Goal: Task Accomplishment & Management: Use online tool/utility

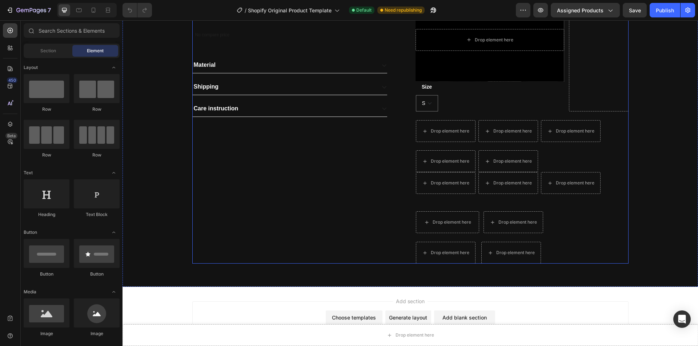
scroll to position [291, 0]
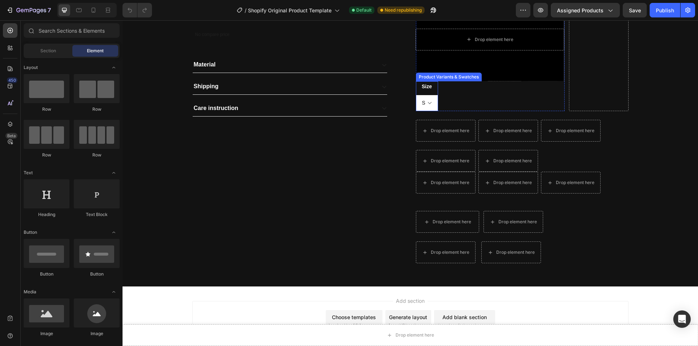
click at [426, 103] on select "S M L XS XL" at bounding box center [427, 103] width 22 height 16
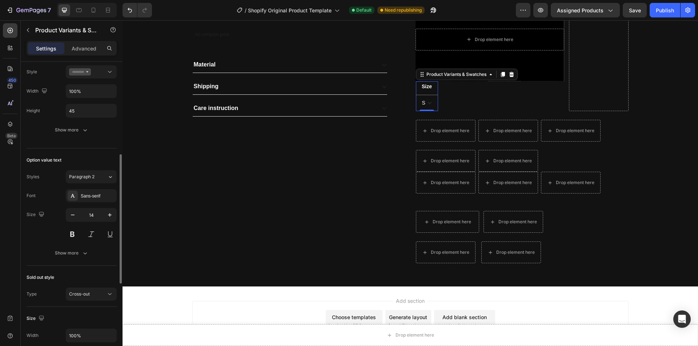
scroll to position [413, 0]
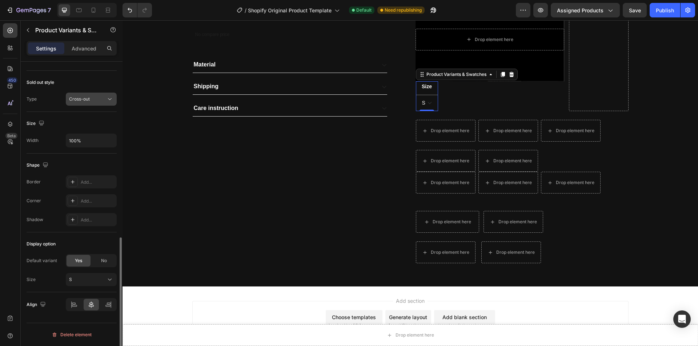
click at [93, 102] on div "Cross-out" at bounding box center [87, 99] width 37 height 7
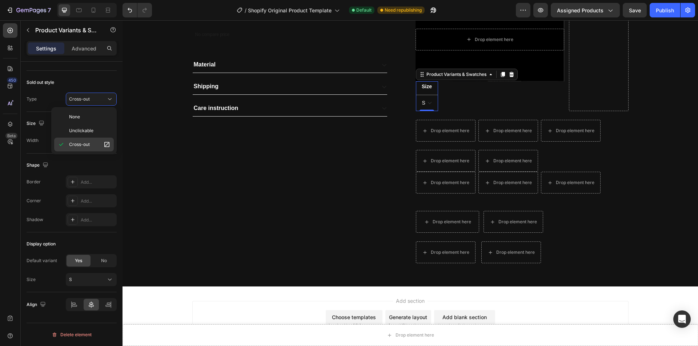
click at [79, 142] on span "Cross-out" at bounding box center [79, 144] width 21 height 7
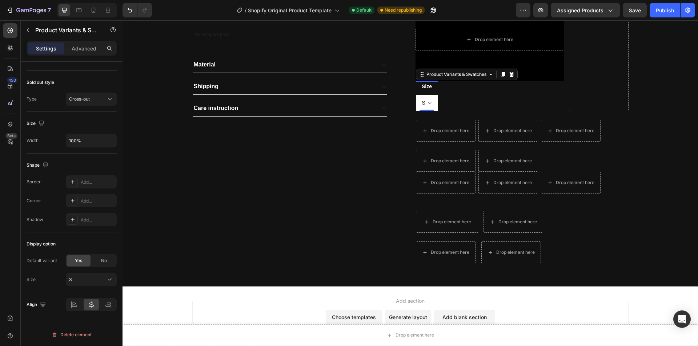
click at [431, 106] on select "S M L XS XL" at bounding box center [427, 103] width 22 height 16
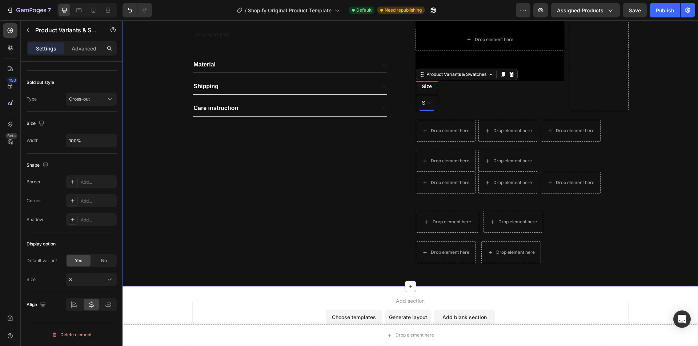
click at [138, 178] on div "Product Images No compare price Product Price Material Shipping Care instructio…" at bounding box center [410, 22] width 564 height 496
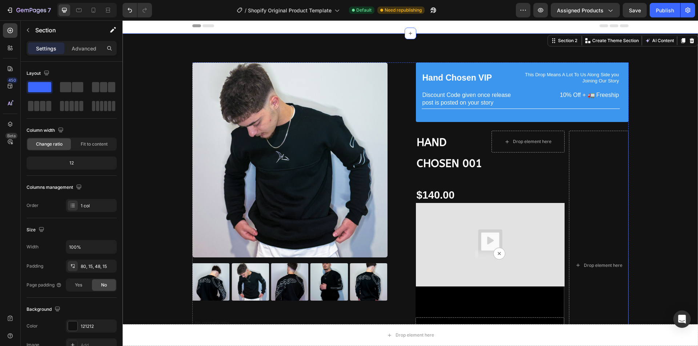
scroll to position [0, 0]
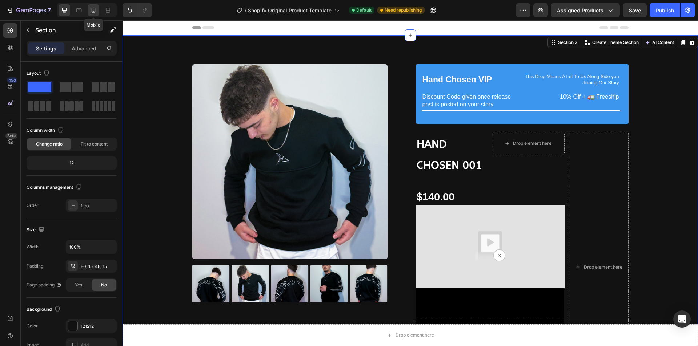
click at [92, 11] on icon at bounding box center [94, 10] width 4 height 5
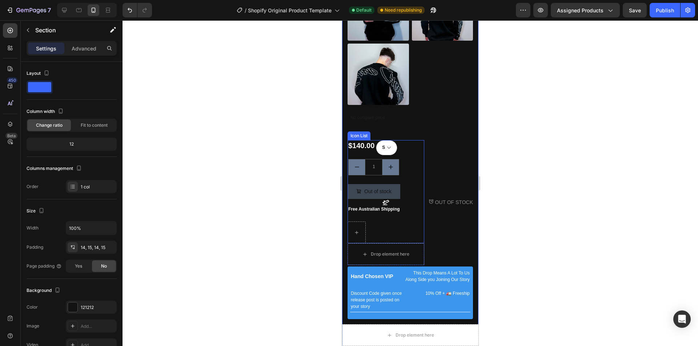
scroll to position [145, 0]
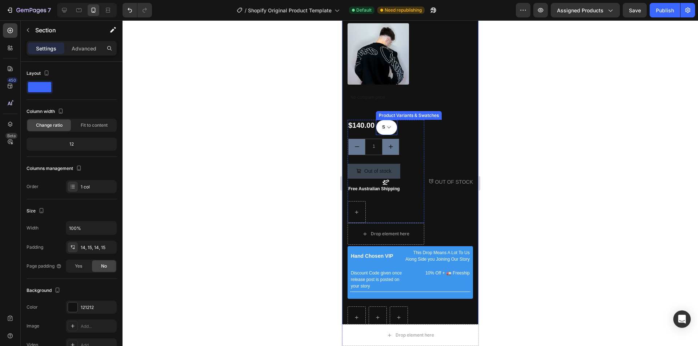
click at [389, 120] on select "S M L XS XL" at bounding box center [386, 127] width 21 height 15
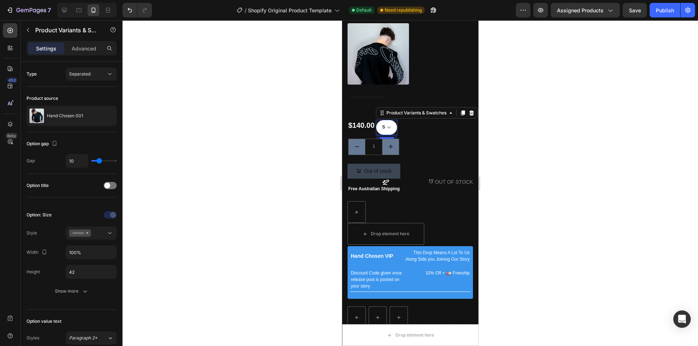
click at [275, 139] on div at bounding box center [409, 183] width 575 height 326
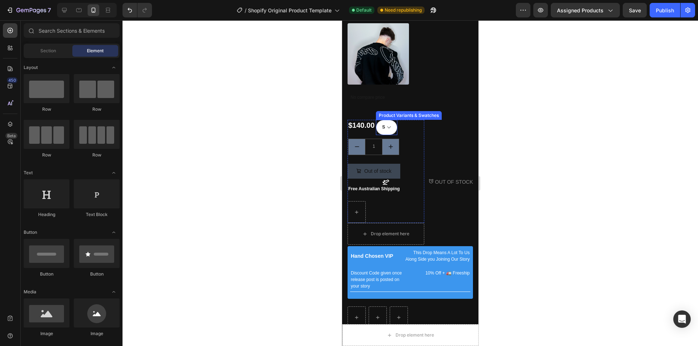
click at [388, 122] on select "S M L XS XL" at bounding box center [386, 127] width 21 height 15
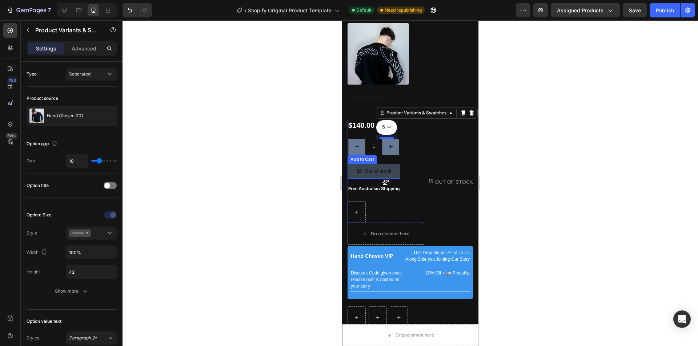
click at [286, 169] on div at bounding box center [409, 183] width 575 height 326
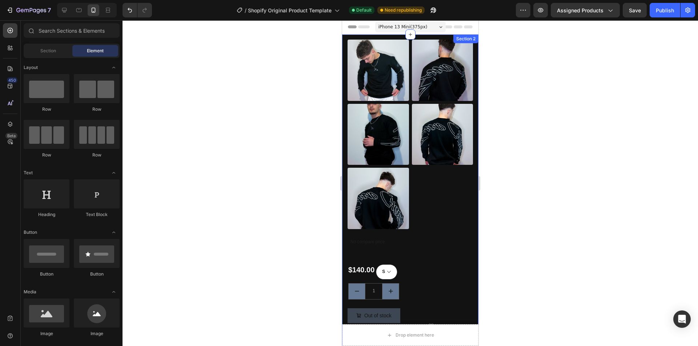
scroll to position [0, 0]
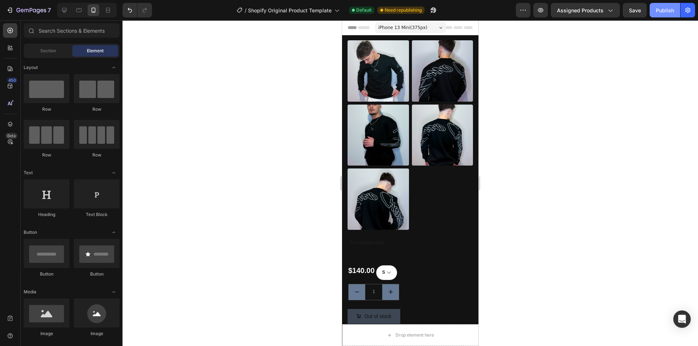
click at [662, 9] on div "Publish" at bounding box center [665, 11] width 18 height 8
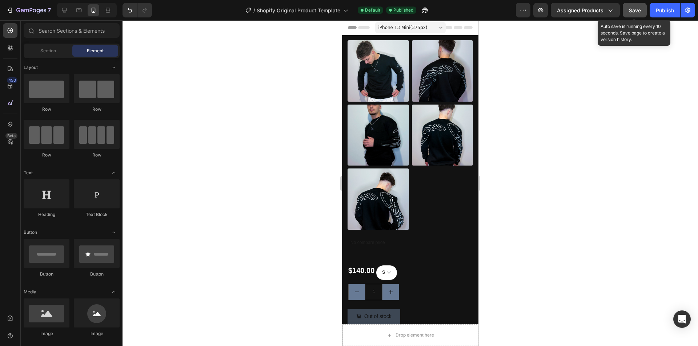
click at [638, 12] on span "Save" at bounding box center [635, 10] width 12 height 6
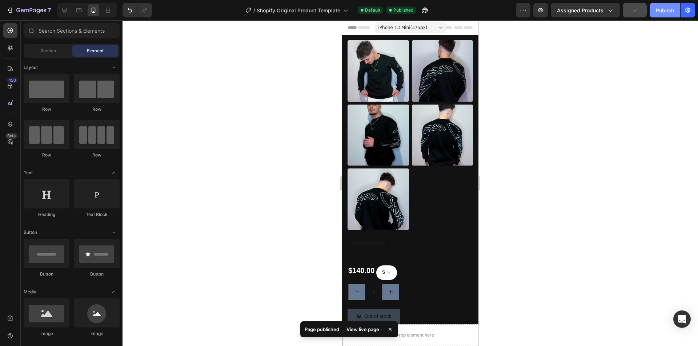
click at [672, 13] on div "Publish" at bounding box center [665, 11] width 18 height 8
click at [59, 10] on div at bounding box center [65, 10] width 12 height 12
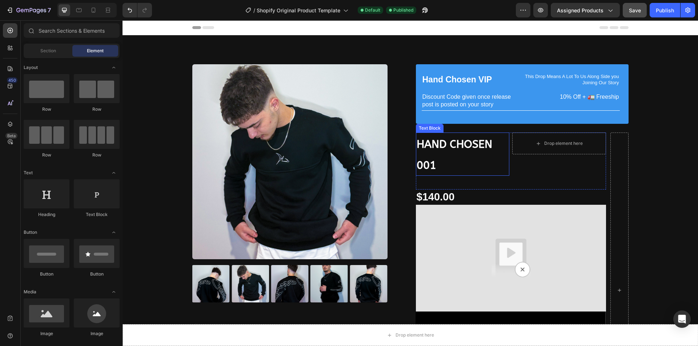
click at [431, 163] on strong "HAND CHOSEN 001" at bounding box center [454, 155] width 76 height 34
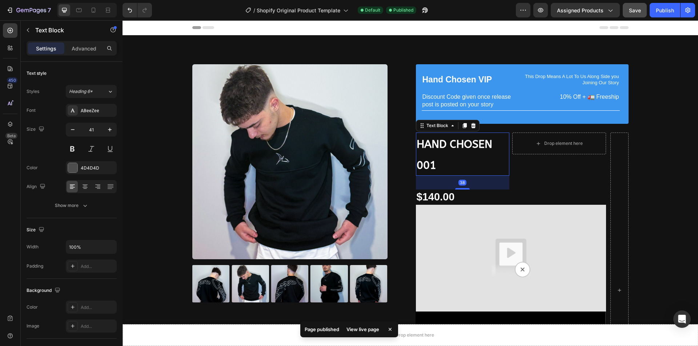
click at [427, 163] on strong "HAND CHOSEN 001" at bounding box center [454, 155] width 76 height 34
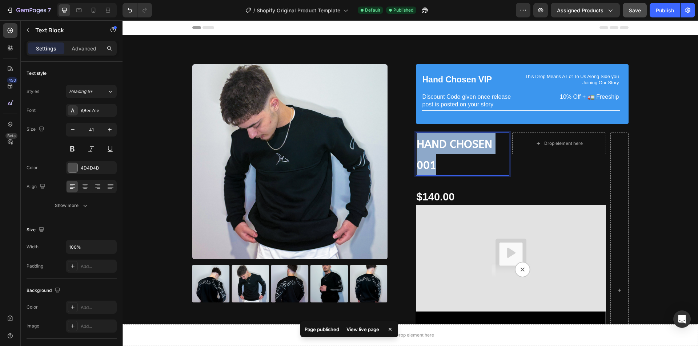
click at [427, 163] on strong "HAND CHOSEN 001" at bounding box center [454, 155] width 76 height 34
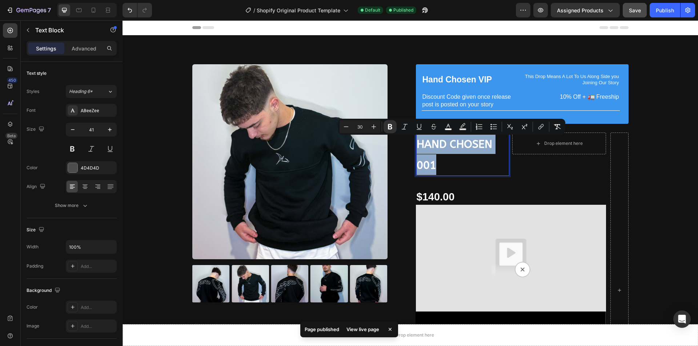
click at [427, 164] on strong "HAND CHOSEN 001" at bounding box center [454, 155] width 76 height 34
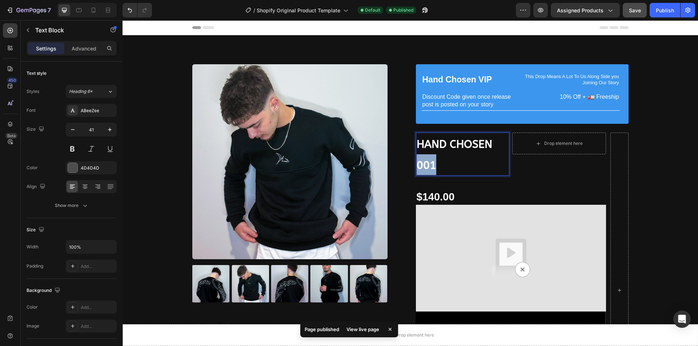
click at [427, 164] on strong "HAND CHOSEN 001" at bounding box center [454, 155] width 76 height 34
click at [432, 164] on strong "HAND CHOSEN 001" at bounding box center [454, 155] width 76 height 34
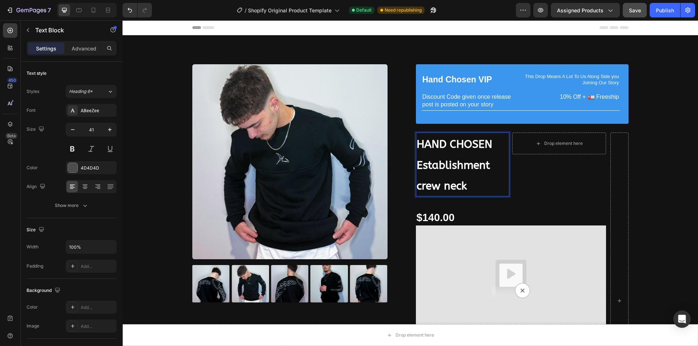
click at [439, 184] on strong "Establishment crew neck" at bounding box center [452, 176] width 73 height 34
click at [442, 185] on strong "Establishment crew neck" at bounding box center [452, 176] width 73 height 34
click at [552, 172] on div "Drop element here" at bounding box center [559, 172] width 94 height 78
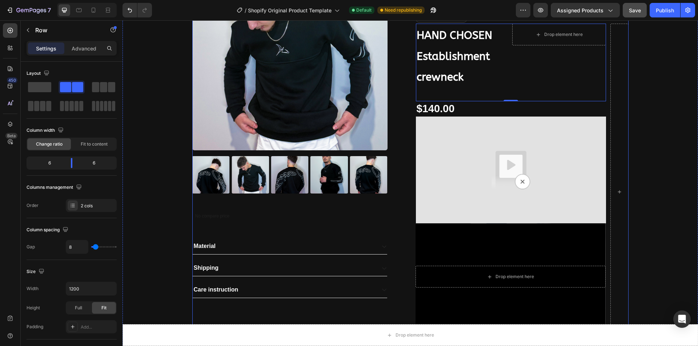
scroll to position [145, 0]
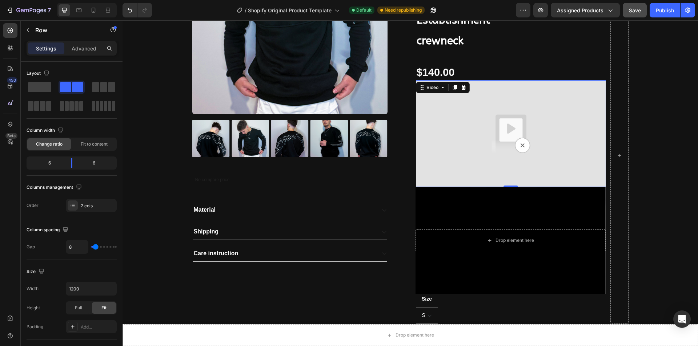
click at [518, 144] on img at bounding box center [511, 133] width 190 height 107
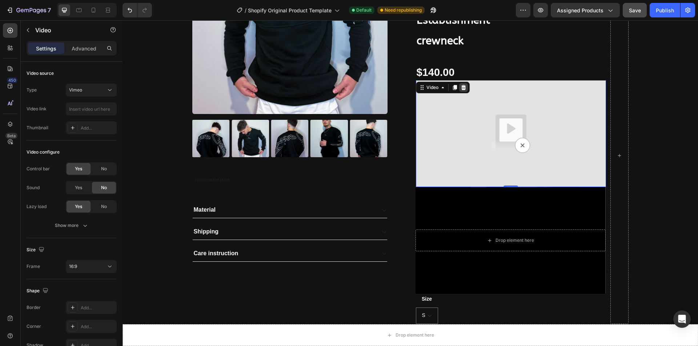
click at [463, 88] on icon at bounding box center [463, 88] width 6 height 6
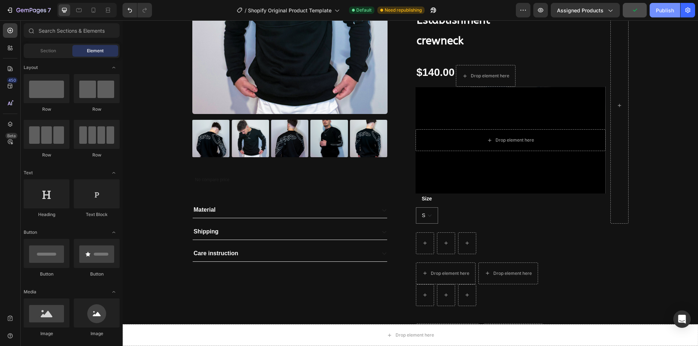
click at [665, 10] on div "Publish" at bounding box center [665, 11] width 18 height 8
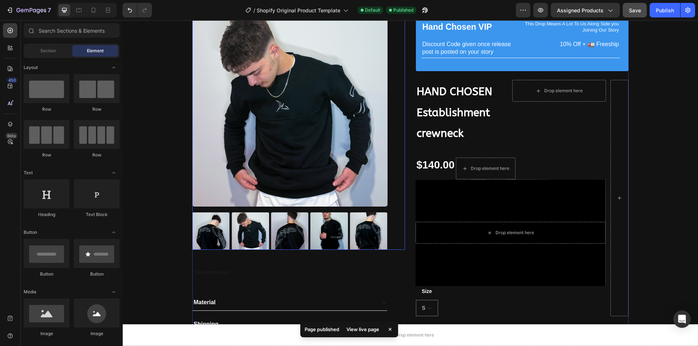
scroll to position [36, 0]
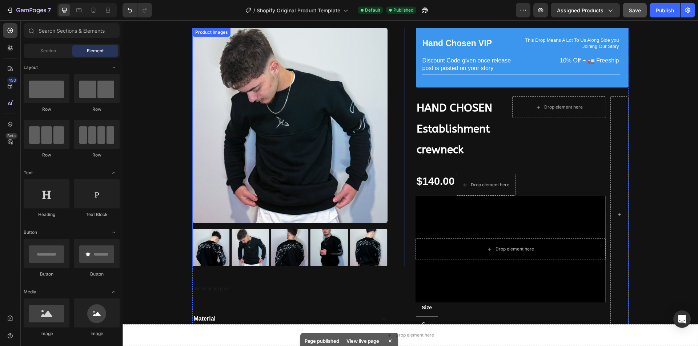
drag, startPoint x: 276, startPoint y: 75, endPoint x: 281, endPoint y: 76, distance: 4.7
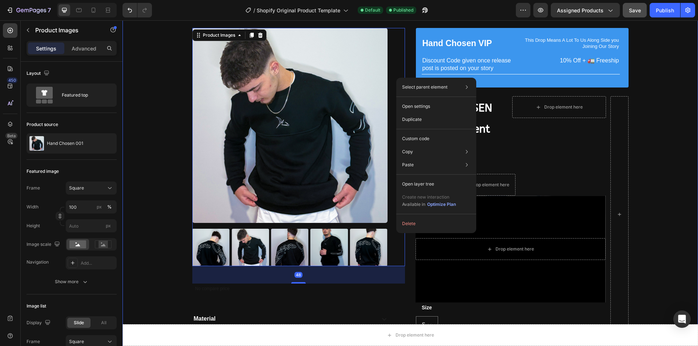
drag, startPoint x: 594, startPoint y: 100, endPoint x: 639, endPoint y: 83, distance: 47.6
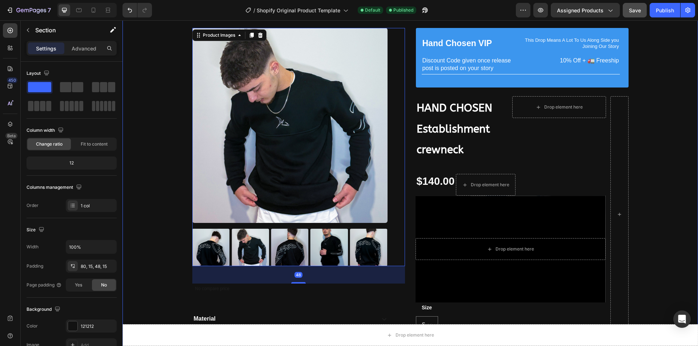
click at [648, 81] on div "Product Images 48 No compare price Product Price Material Shipping Care instruc…" at bounding box center [410, 259] width 564 height 463
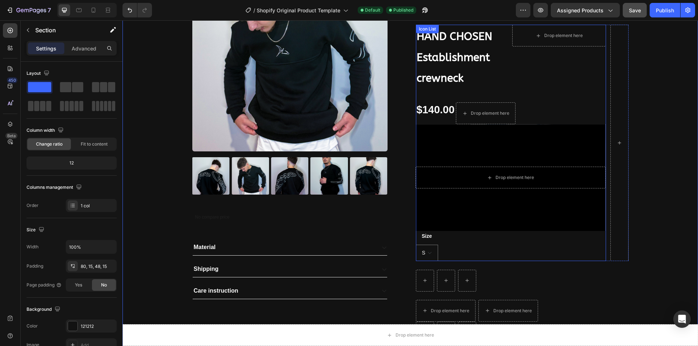
scroll to position [109, 0]
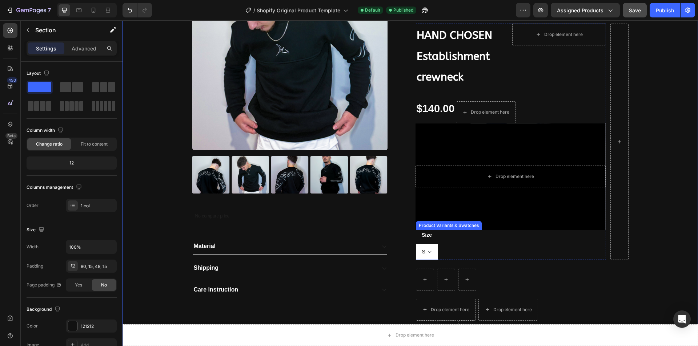
click at [430, 248] on select "S M L XS XL" at bounding box center [427, 252] width 22 height 16
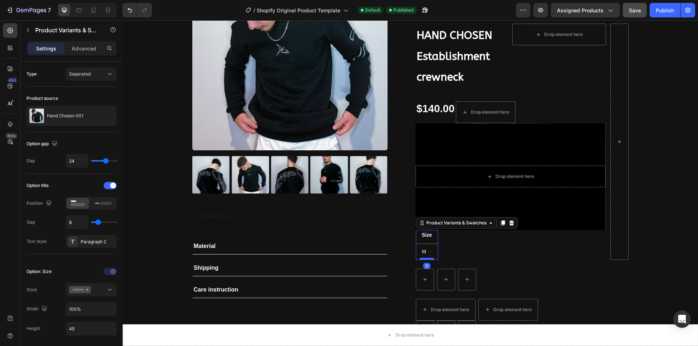
click at [416, 244] on select "S M L XS XL" at bounding box center [427, 252] width 22 height 16
click at [429, 252] on select "S M L XS XL" at bounding box center [427, 252] width 22 height 16
click at [416, 244] on select "S M L XS XL" at bounding box center [427, 252] width 22 height 16
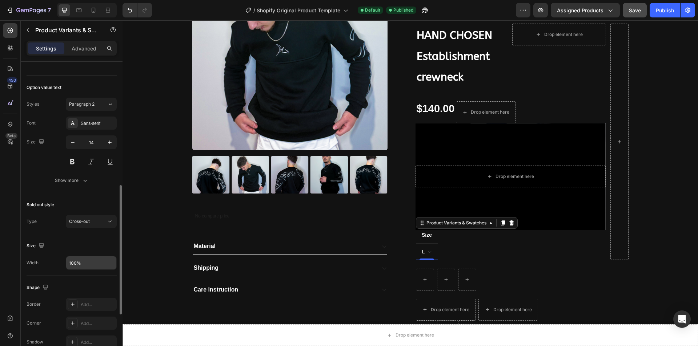
scroll to position [327, 0]
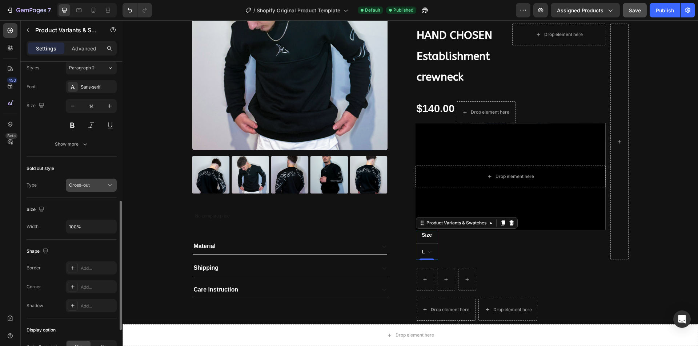
click at [92, 185] on div "Cross-out" at bounding box center [87, 185] width 37 height 7
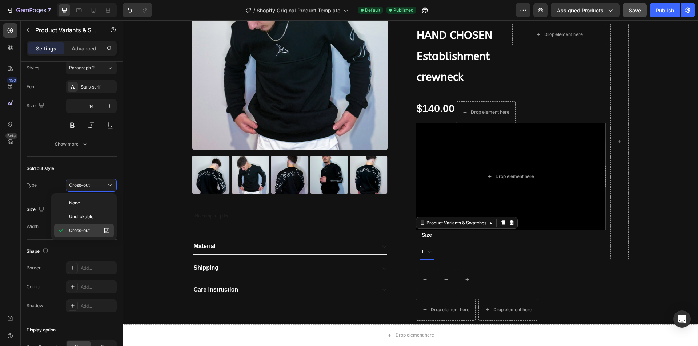
click at [87, 230] on span "Cross-out" at bounding box center [79, 231] width 21 height 7
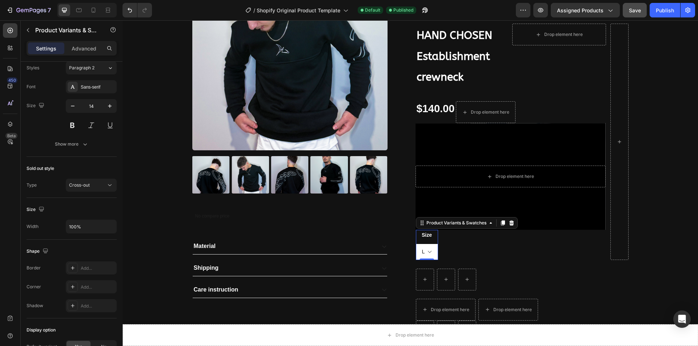
click at [424, 253] on select "S M L XS XL" at bounding box center [427, 252] width 22 height 16
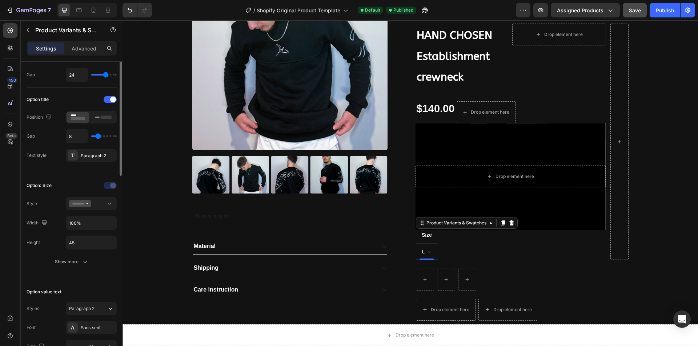
scroll to position [13, 0]
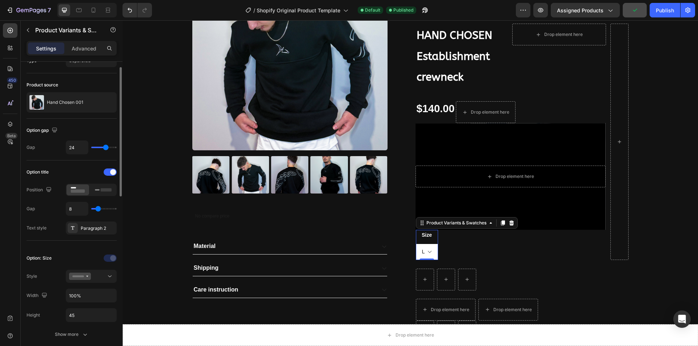
click at [421, 251] on select "S M L XS XL" at bounding box center [427, 252] width 22 height 16
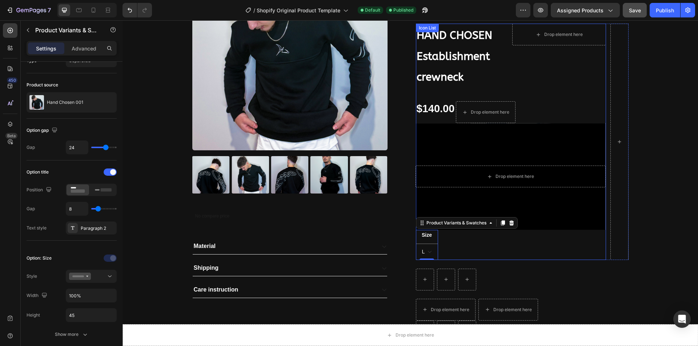
click at [482, 247] on div "HAND CHOSEN Establishment crewneck Text Block Drop element here Row $140.00 Pro…" at bounding box center [511, 142] width 190 height 236
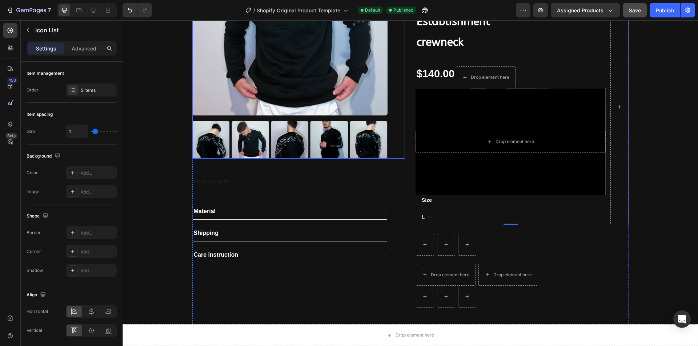
scroll to position [145, 0]
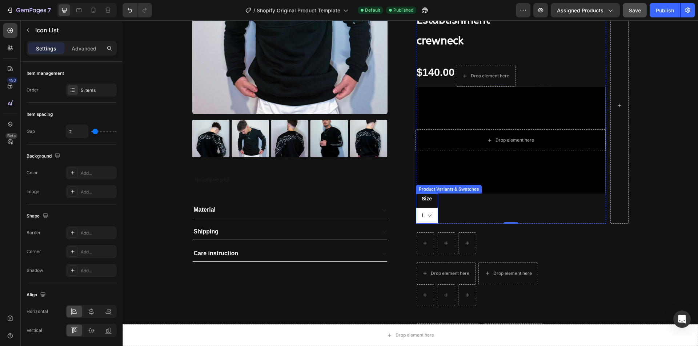
click at [432, 214] on select "S M L XS XL" at bounding box center [427, 216] width 22 height 16
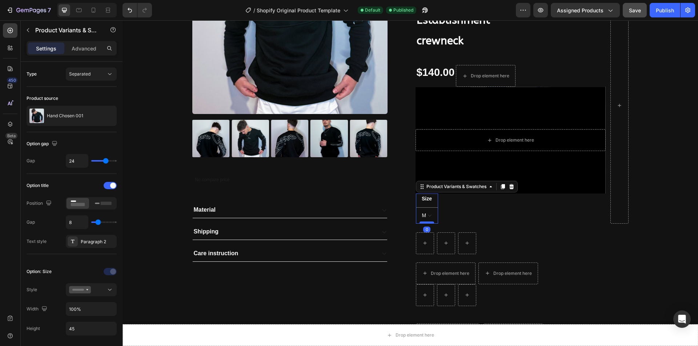
click at [416, 208] on select "S M L XS XL" at bounding box center [427, 216] width 22 height 16
select select "M"
click at [431, 214] on select "S M L XS XL" at bounding box center [427, 216] width 22 height 16
click at [99, 73] on div "Separated" at bounding box center [87, 74] width 37 height 7
type input "7"
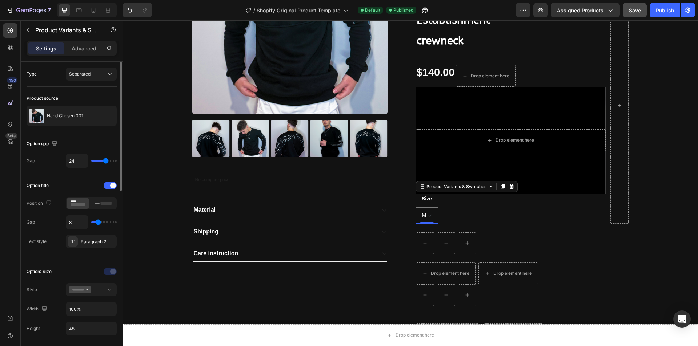
type input "7"
type input "6"
type input "5"
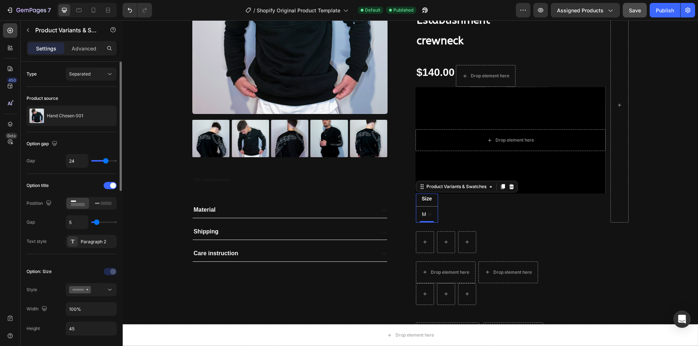
type input "4"
type input "3"
type input "2"
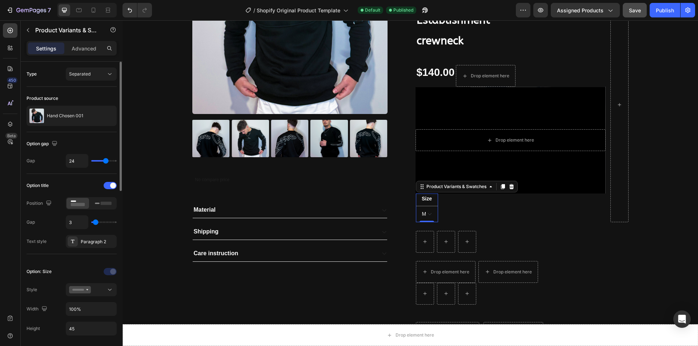
type input "2"
type input "1"
type input "0"
drag, startPoint x: 98, startPoint y: 221, endPoint x: 92, endPoint y: 221, distance: 5.8
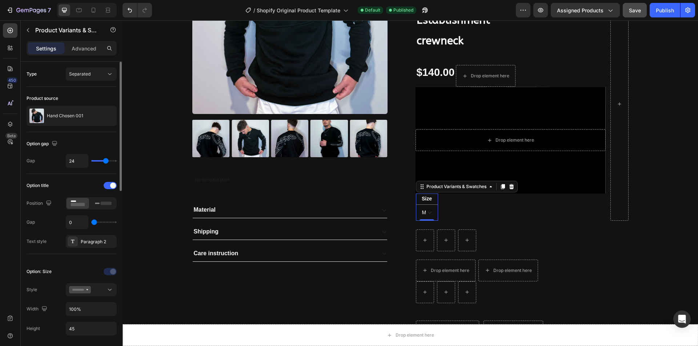
type input "0"
click at [92, 222] on input "range" at bounding box center [103, 222] width 25 height 1
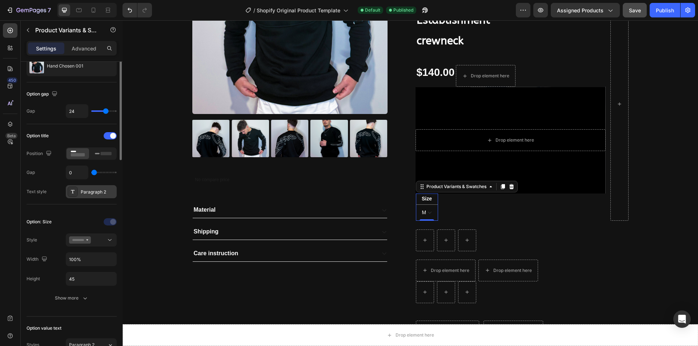
scroll to position [0, 0]
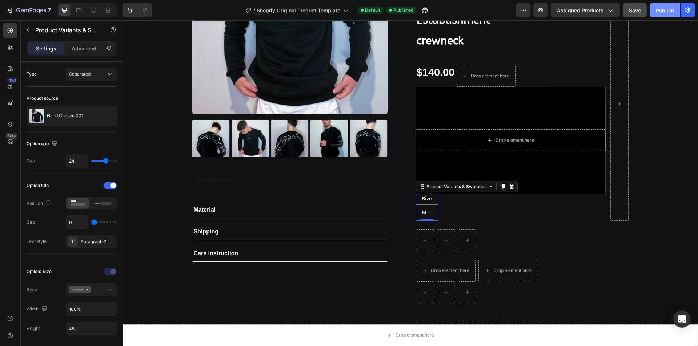
click at [672, 9] on div "Publish" at bounding box center [665, 11] width 18 height 8
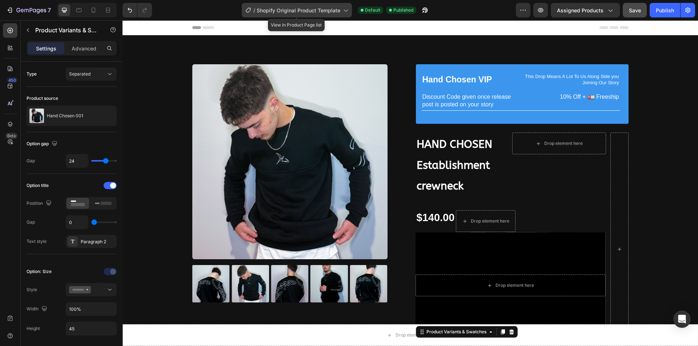
click at [345, 11] on icon at bounding box center [345, 11] width 4 height 2
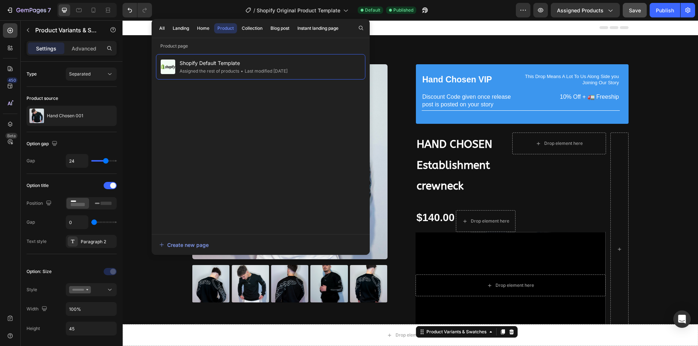
click at [224, 30] on div "Product" at bounding box center [225, 28] width 16 height 7
click at [183, 25] on div "Landing" at bounding box center [181, 28] width 16 height 7
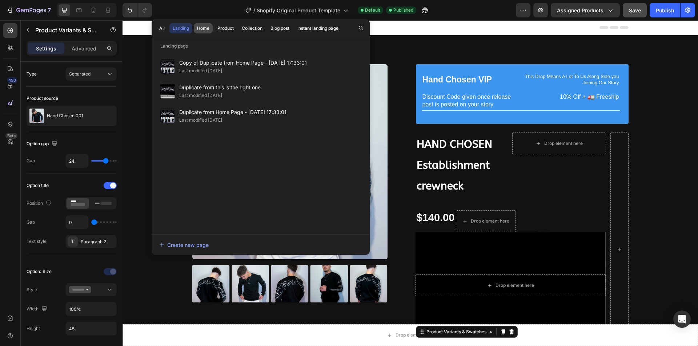
click at [209, 30] on div "Home" at bounding box center [203, 28] width 12 height 7
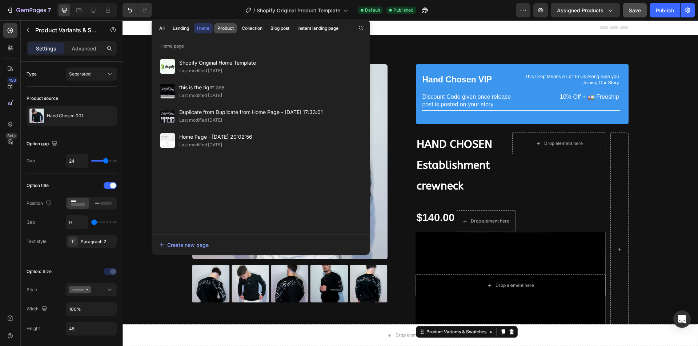
click at [223, 27] on div "Product" at bounding box center [225, 28] width 16 height 7
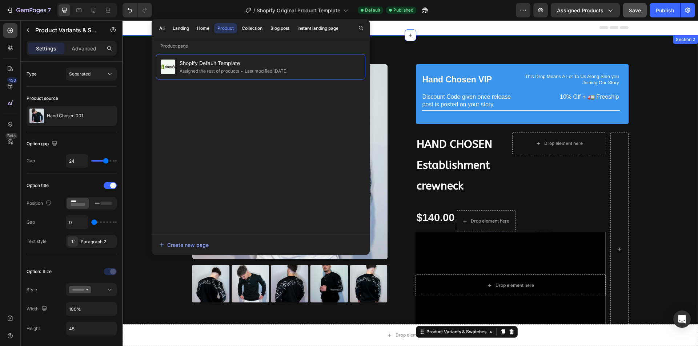
click at [672, 206] on div "Product Images No compare price Product Price Material Shipping Care instructio…" at bounding box center [410, 294] width 564 height 460
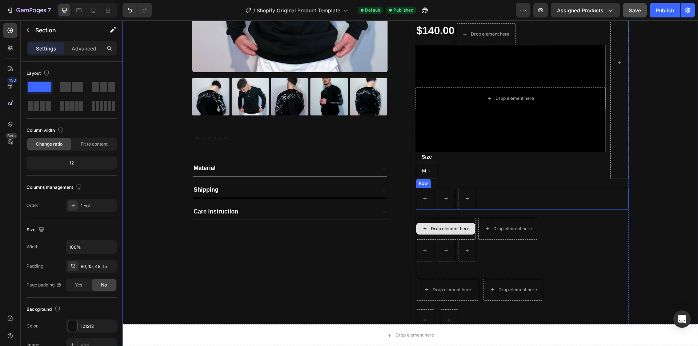
scroll to position [182, 0]
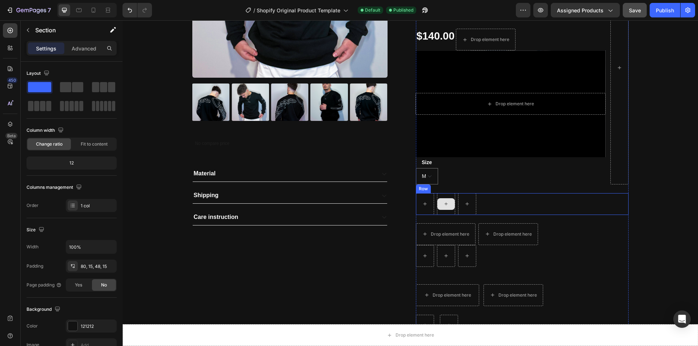
click at [449, 207] on div at bounding box center [445, 204] width 17 height 12
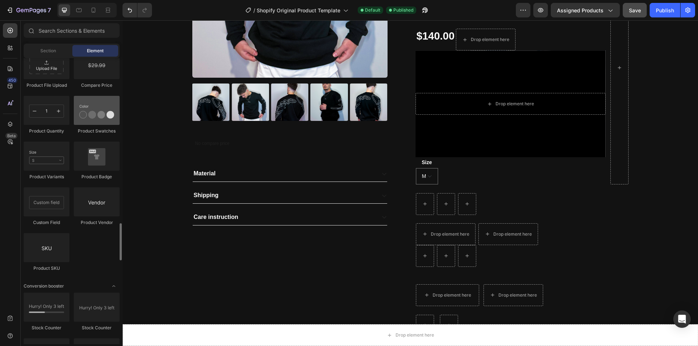
scroll to position [1199, 0]
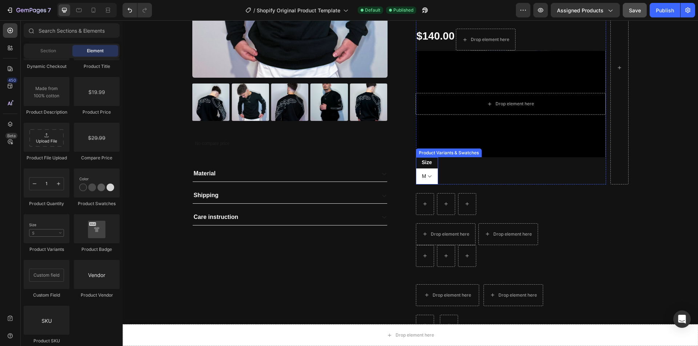
click at [422, 172] on select "S M L XS XL" at bounding box center [427, 176] width 22 height 16
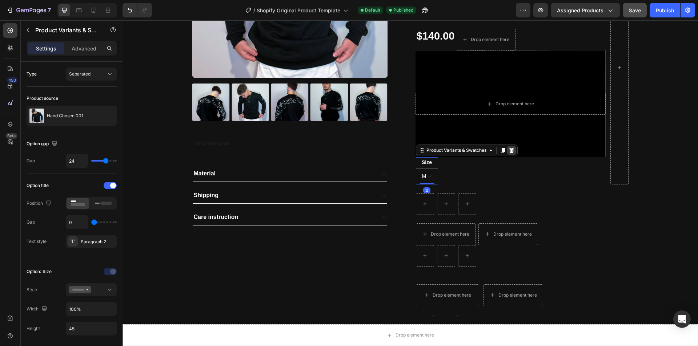
click at [509, 150] on icon at bounding box center [511, 150] width 5 height 5
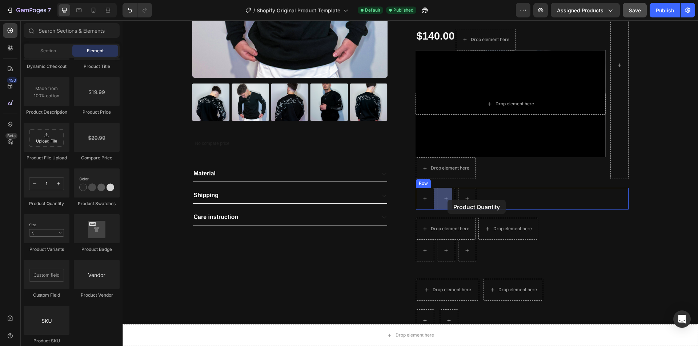
drag, startPoint x: 166, startPoint y: 207, endPoint x: 447, endPoint y: 200, distance: 281.4
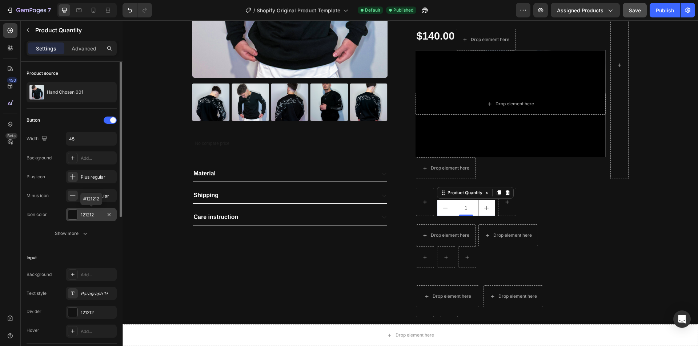
click at [80, 213] on div "121212" at bounding box center [91, 214] width 51 height 13
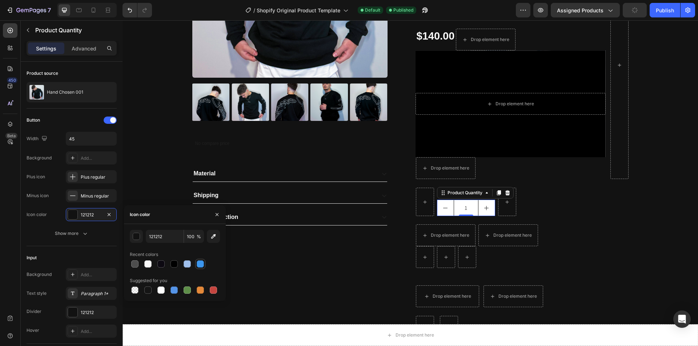
click at [197, 263] on div at bounding box center [200, 264] width 7 height 7
type input "3C96EE"
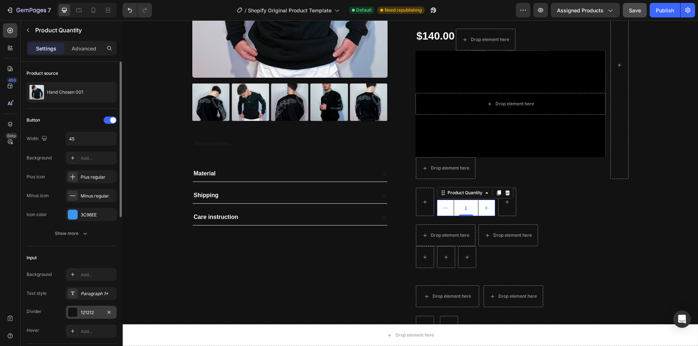
click at [90, 313] on div "121212" at bounding box center [91, 313] width 21 height 7
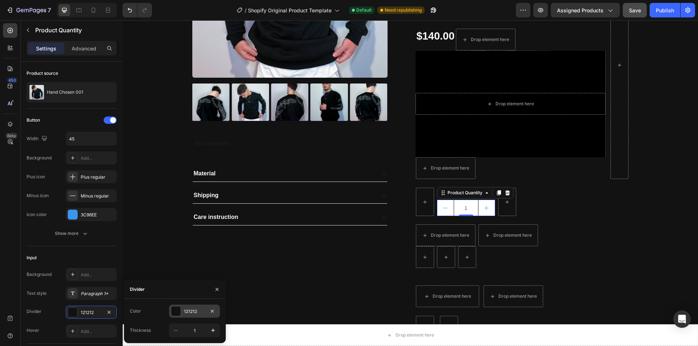
click at [181, 311] on div "121212" at bounding box center [194, 311] width 51 height 13
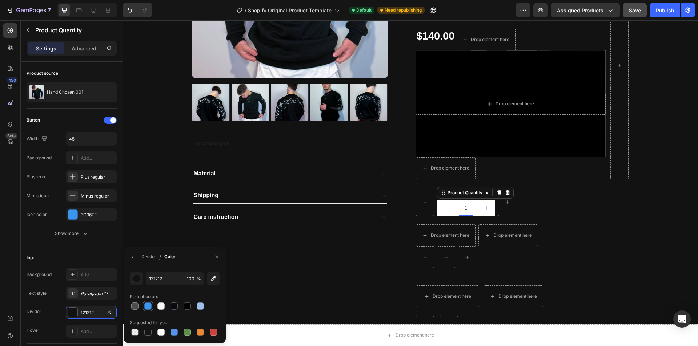
click at [150, 303] on div at bounding box center [147, 306] width 7 height 7
type input "3C96EE"
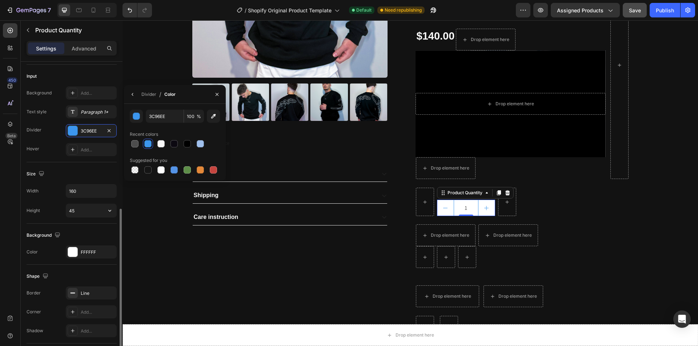
scroll to position [218, 0]
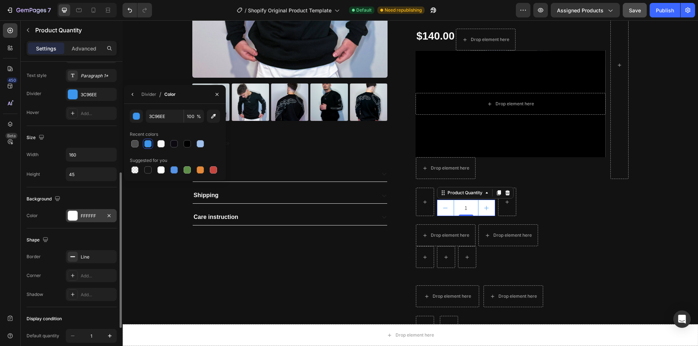
click at [71, 219] on div at bounding box center [72, 215] width 9 height 9
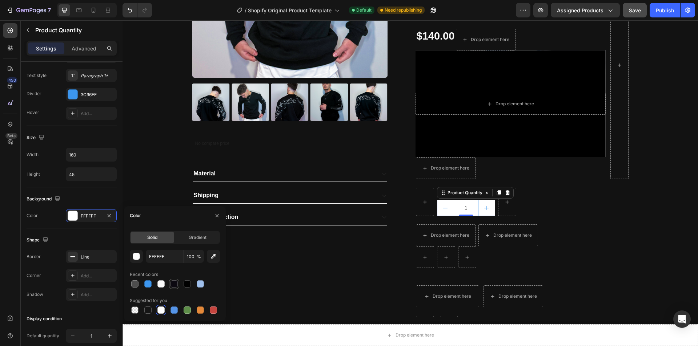
click at [178, 285] on div at bounding box center [174, 284] width 9 height 9
click at [188, 284] on div at bounding box center [187, 284] width 7 height 7
type input "000000"
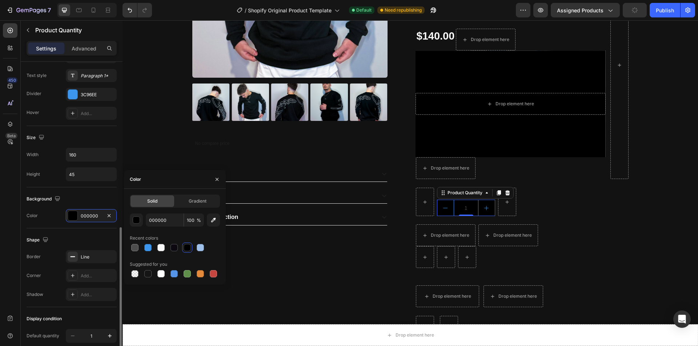
scroll to position [254, 0]
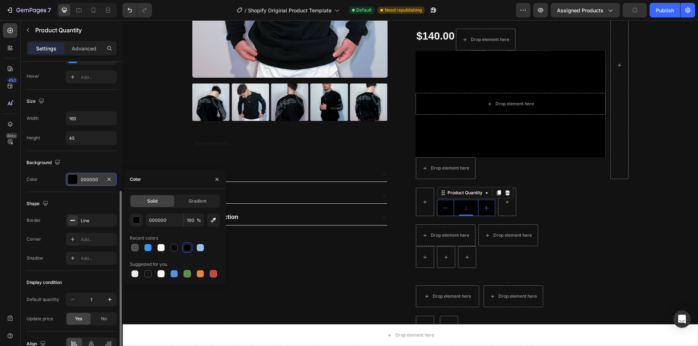
click at [77, 178] on div at bounding box center [72, 179] width 9 height 9
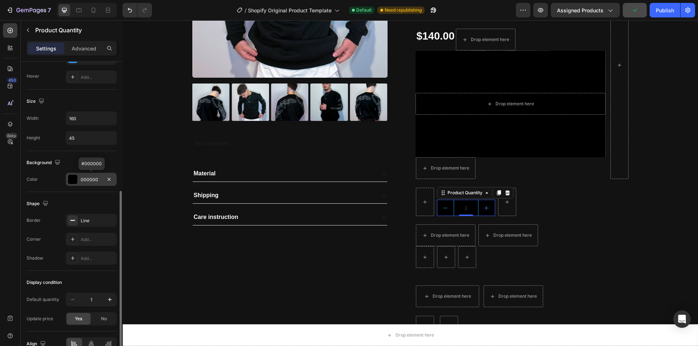
click at [82, 178] on div "000000" at bounding box center [91, 180] width 21 height 7
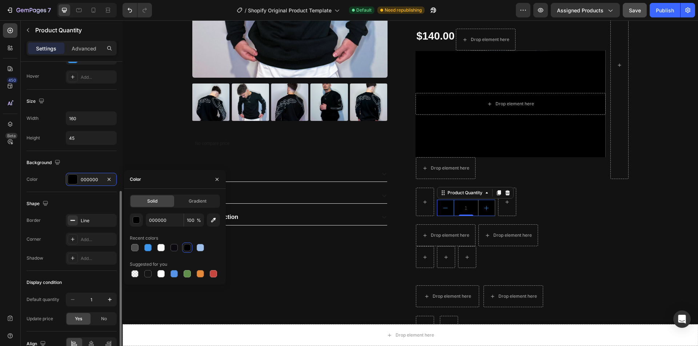
scroll to position [294, 0]
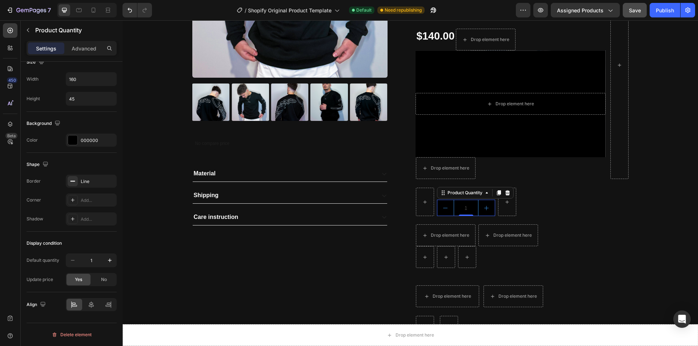
click at [463, 207] on input "1" at bounding box center [466, 208] width 25 height 16
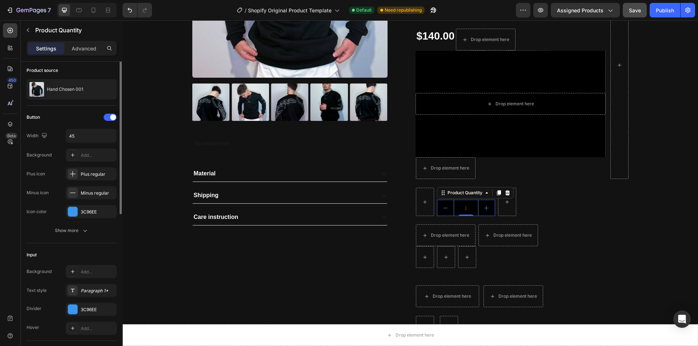
scroll to position [0, 0]
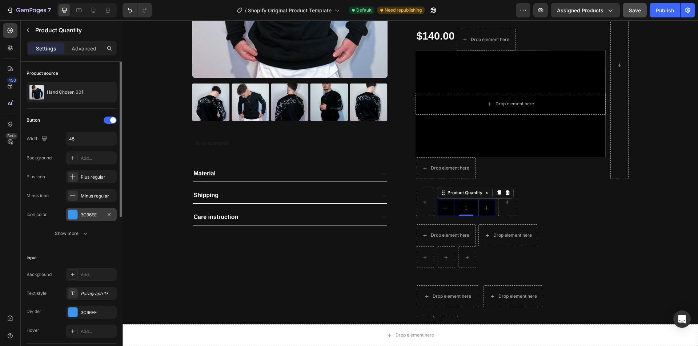
click at [89, 215] on div "3C96EE" at bounding box center [91, 215] width 21 height 7
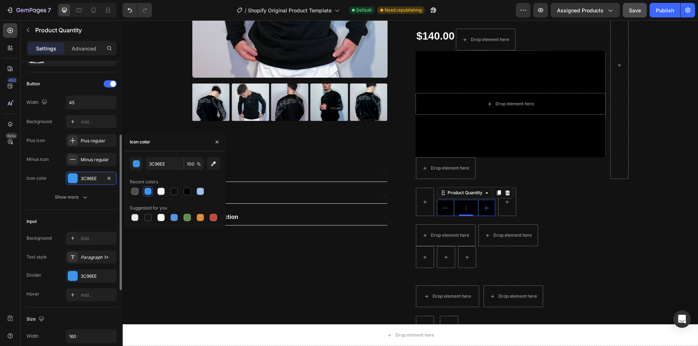
scroll to position [73, 0]
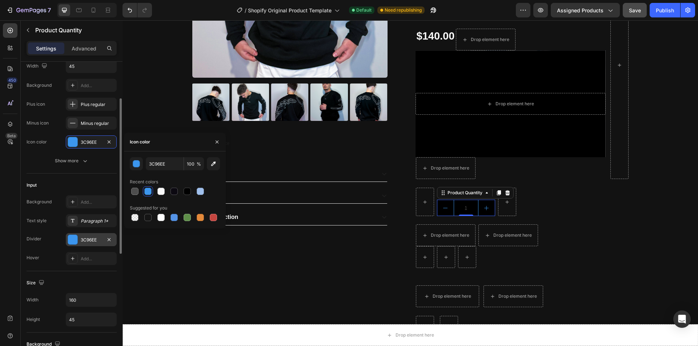
click at [91, 243] on div "3C96EE" at bounding box center [91, 240] width 21 height 7
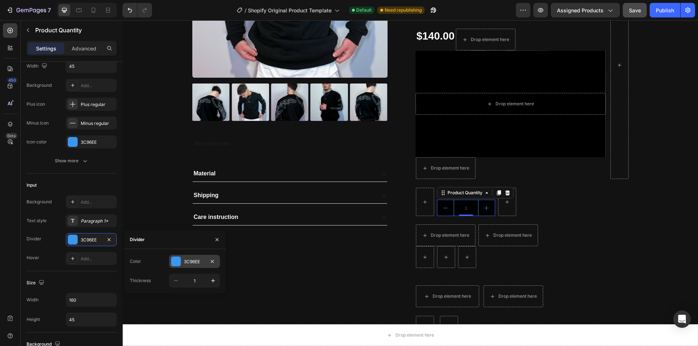
click at [178, 262] on div at bounding box center [175, 261] width 9 height 9
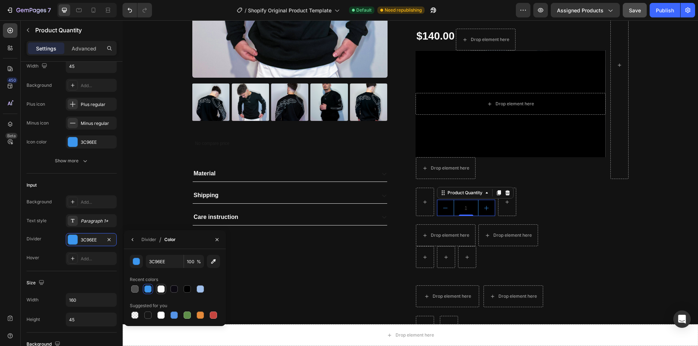
click at [160, 289] on div at bounding box center [160, 289] width 7 height 7
click at [148, 288] on div at bounding box center [147, 289] width 7 height 7
type input "3C96EE"
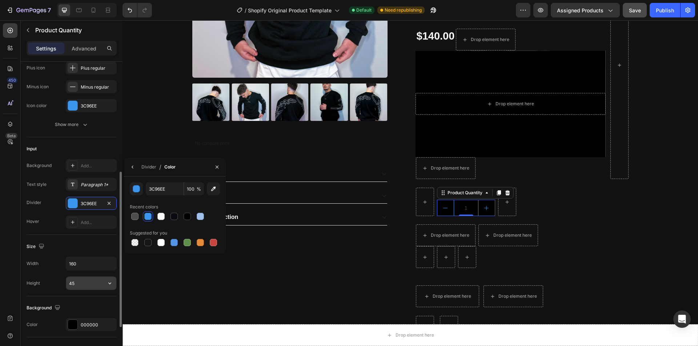
scroll to position [145, 0]
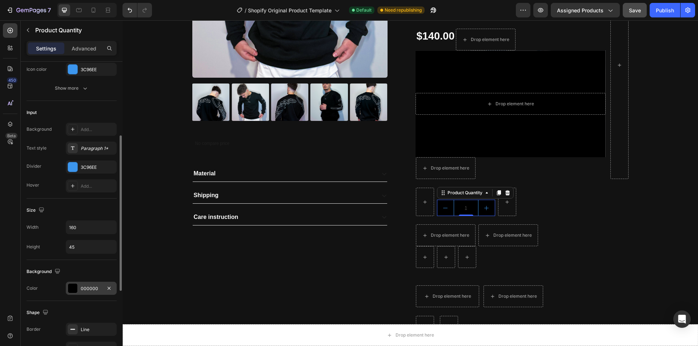
click at [82, 288] on div "000000" at bounding box center [91, 289] width 21 height 7
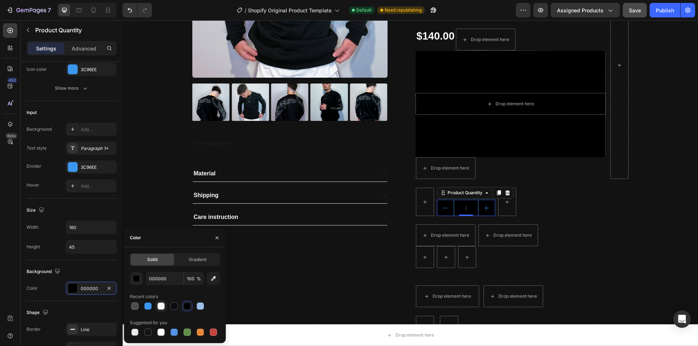
click at [161, 306] on div at bounding box center [160, 306] width 7 height 7
type input "F9F9F9"
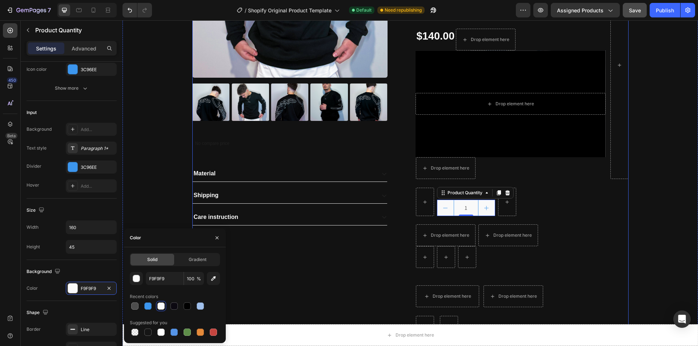
click at [290, 263] on div "Product Images No compare price Product Price Material Shipping Care instructio…" at bounding box center [298, 110] width 213 height 455
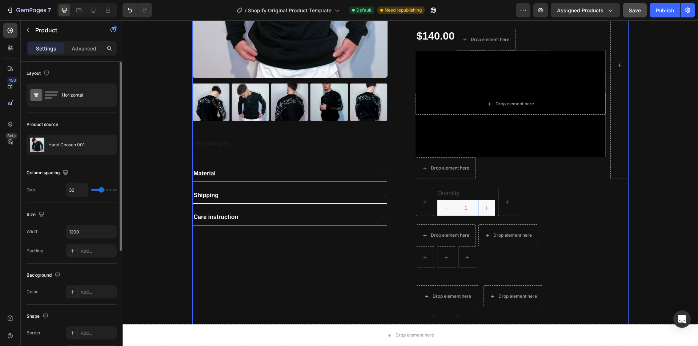
scroll to position [73, 0]
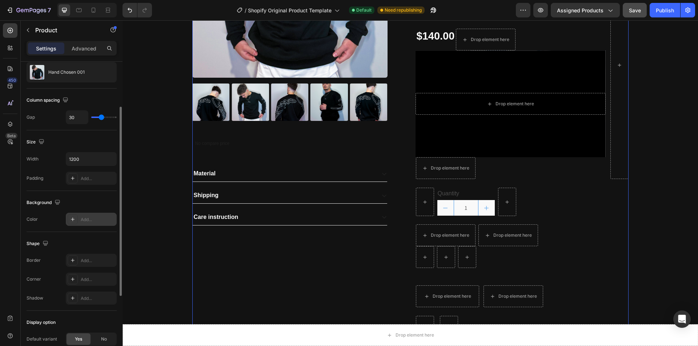
click at [77, 220] on div at bounding box center [73, 219] width 10 height 10
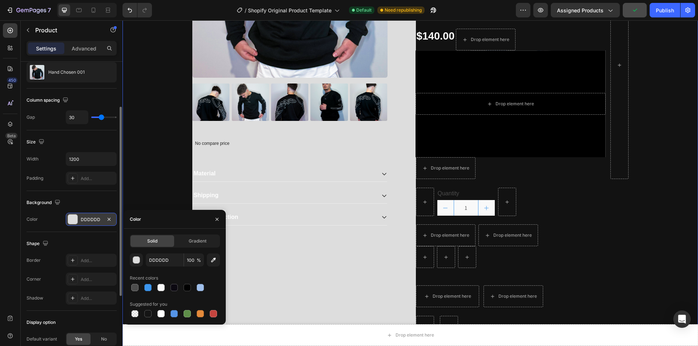
click at [133, 181] on div "Product Images No compare price Product Price Material Shipping Care instructio…" at bounding box center [410, 113] width 564 height 461
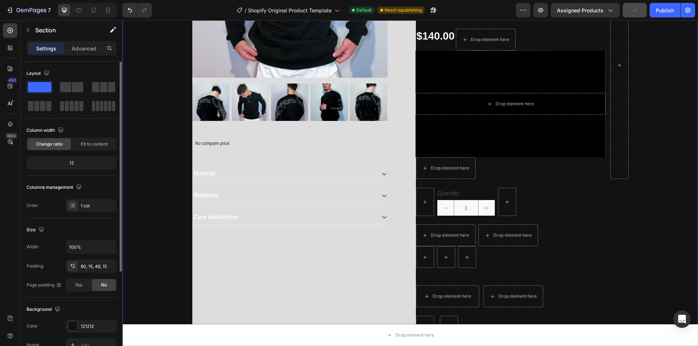
click at [149, 244] on div "Product Images No compare price Product Price Material Shipping Care instructio…" at bounding box center [410, 113] width 564 height 461
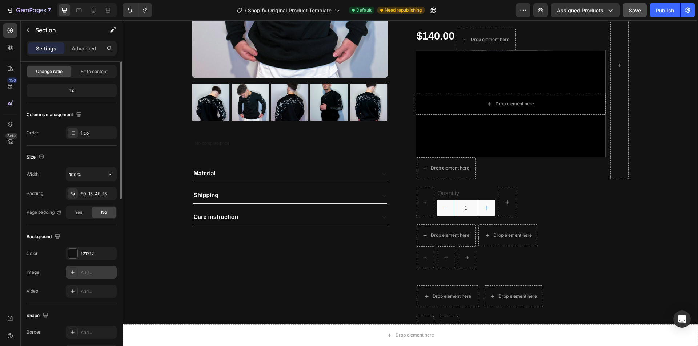
scroll to position [109, 0]
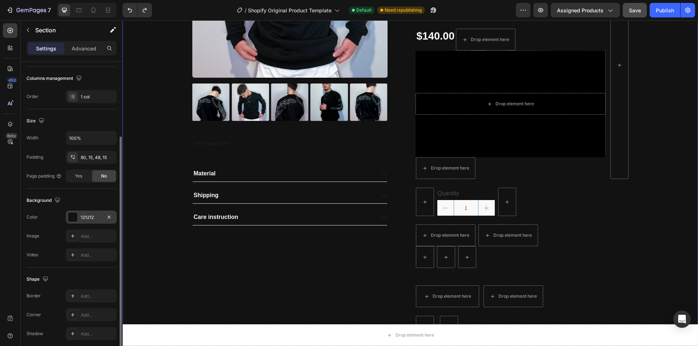
click at [72, 215] on div at bounding box center [72, 217] width 9 height 9
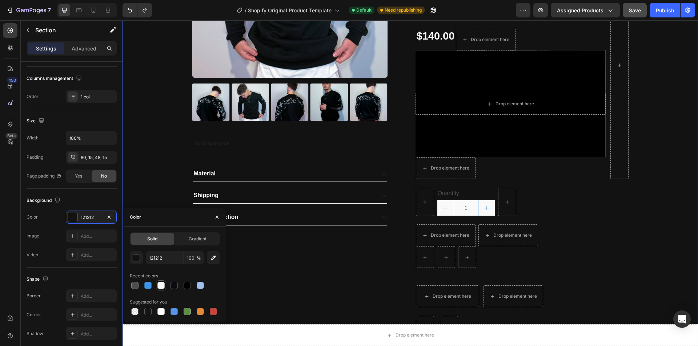
click at [162, 287] on div at bounding box center [160, 285] width 7 height 7
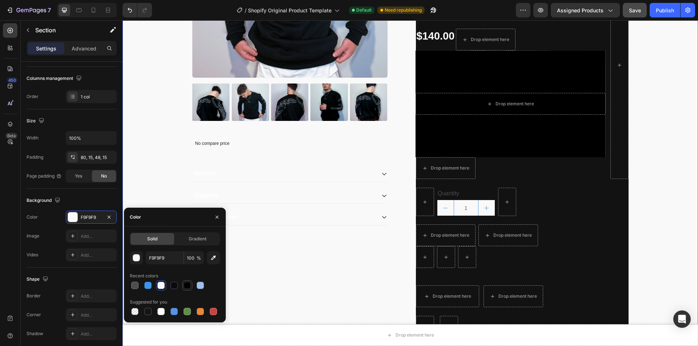
click at [190, 288] on div at bounding box center [187, 285] width 7 height 7
type input "000000"
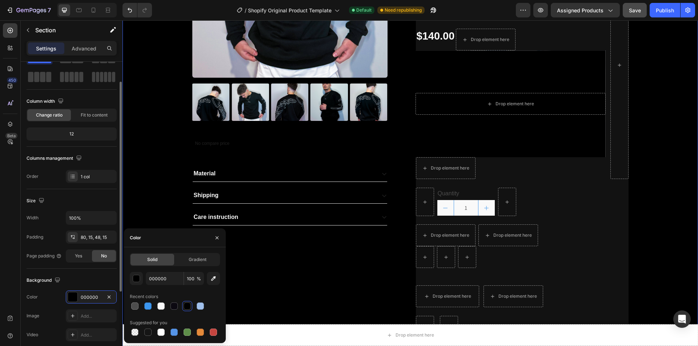
scroll to position [0, 0]
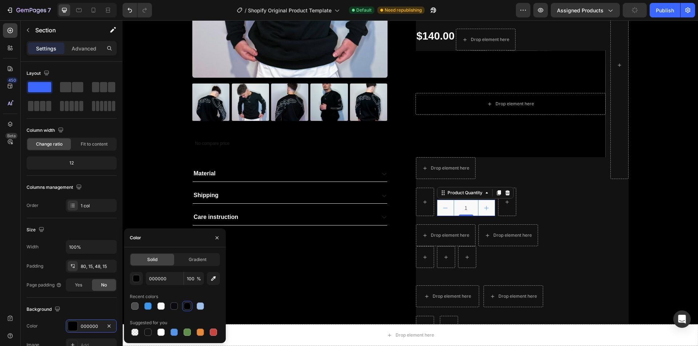
click at [463, 210] on input "1" at bounding box center [466, 208] width 25 height 16
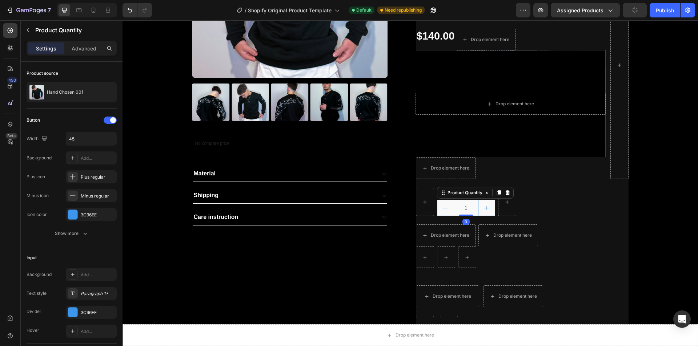
click at [463, 210] on input "1" at bounding box center [466, 208] width 25 height 16
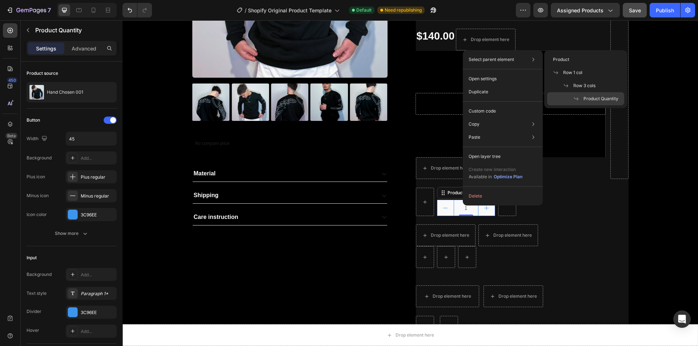
click at [504, 58] on p "Select parent element" at bounding box center [490, 59] width 45 height 7
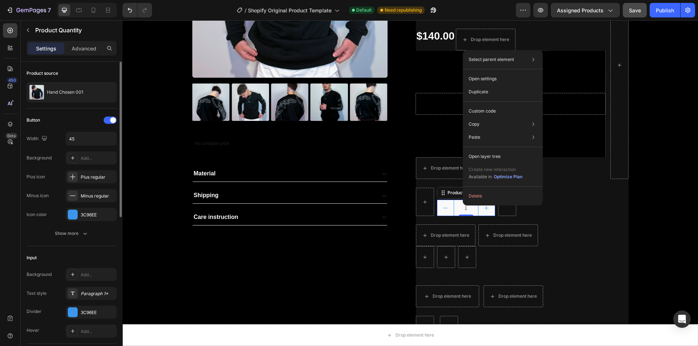
click at [93, 253] on div "Input" at bounding box center [72, 258] width 90 height 12
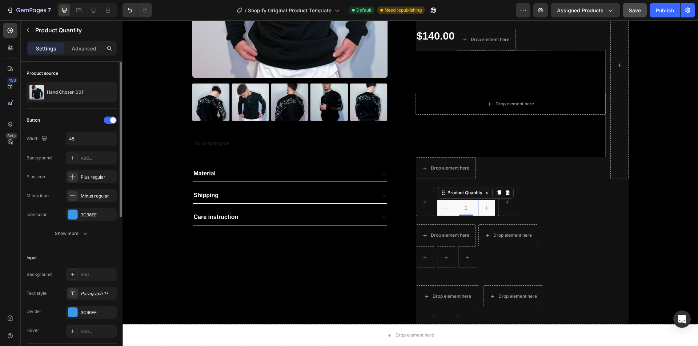
scroll to position [182, 0]
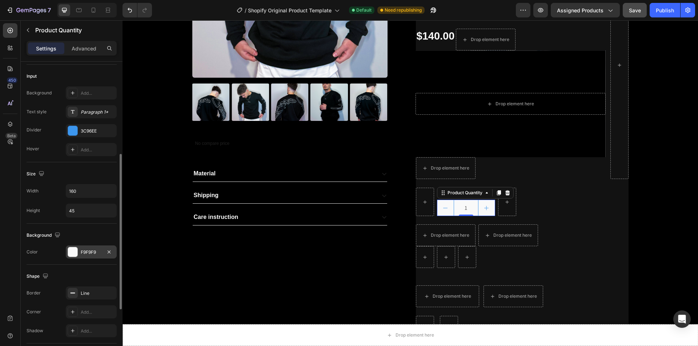
click at [84, 253] on div "F9F9F9" at bounding box center [91, 252] width 21 height 7
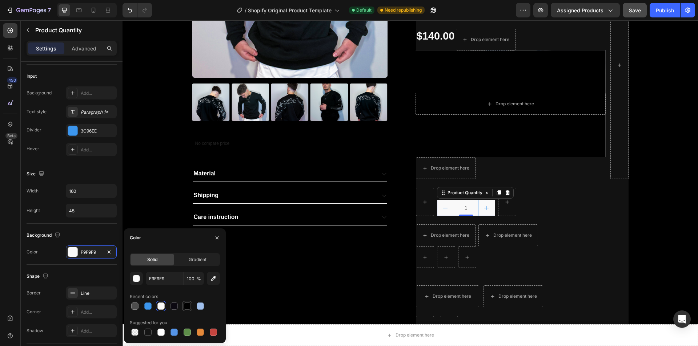
click at [187, 305] on div at bounding box center [187, 306] width 7 height 7
type input "000000"
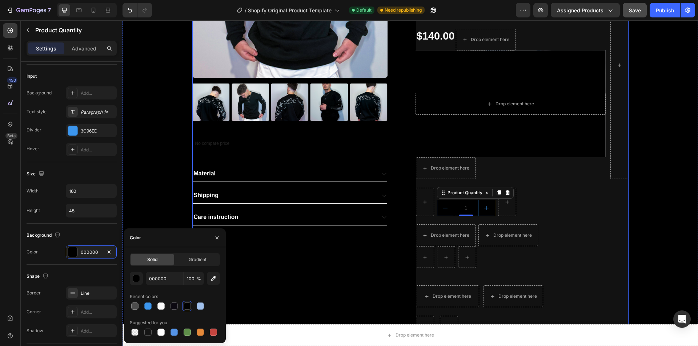
click at [356, 276] on div "Product Images No compare price Product Price Material Shipping Care instructio…" at bounding box center [298, 110] width 213 height 455
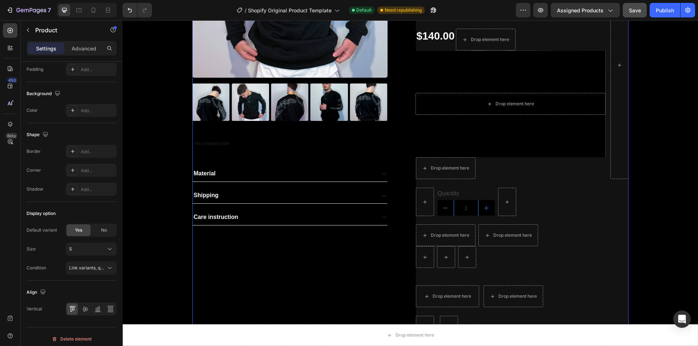
scroll to position [0, 0]
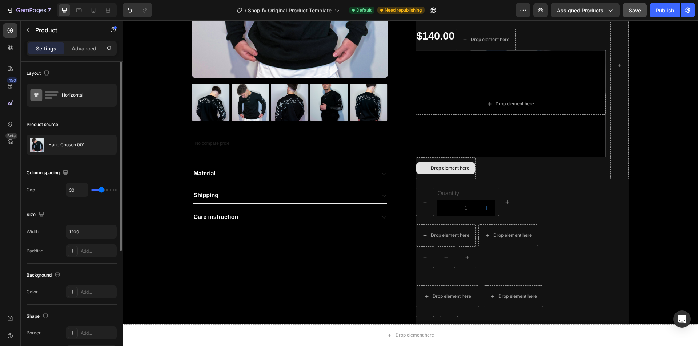
click at [433, 176] on div "Drop element here" at bounding box center [446, 168] width 60 height 22
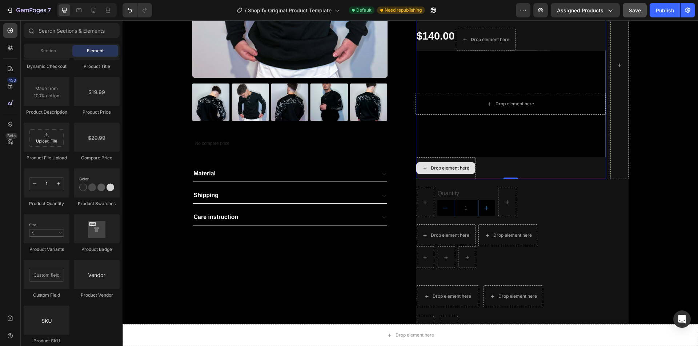
click at [442, 169] on div "Drop element here" at bounding box center [450, 168] width 39 height 6
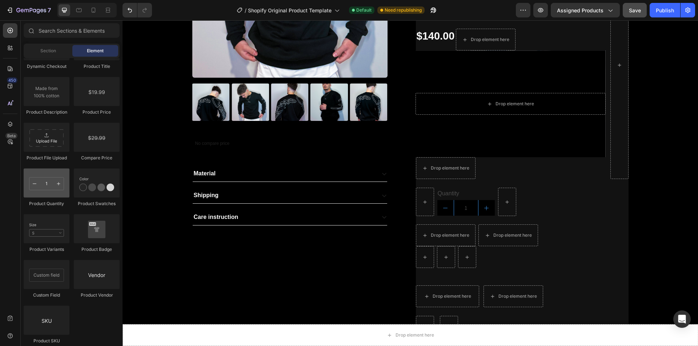
scroll to position [1236, 0]
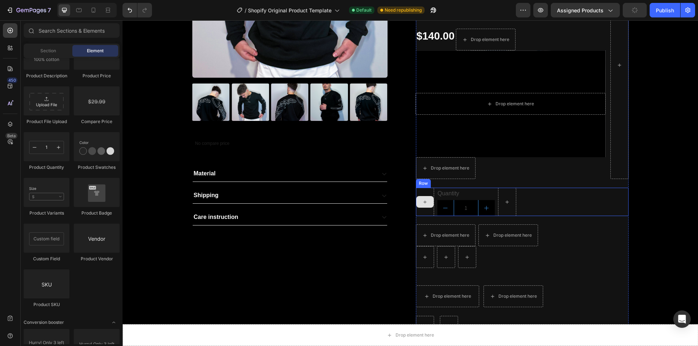
click at [423, 192] on div at bounding box center [425, 202] width 18 height 28
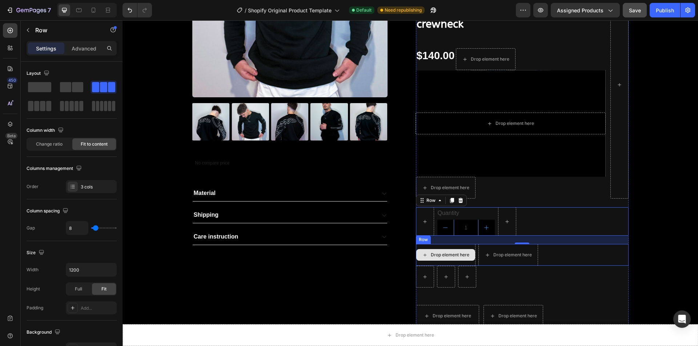
scroll to position [182, 0]
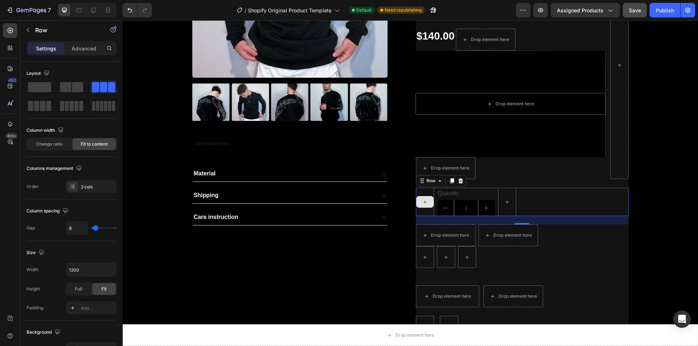
click at [423, 191] on div at bounding box center [425, 202] width 18 height 28
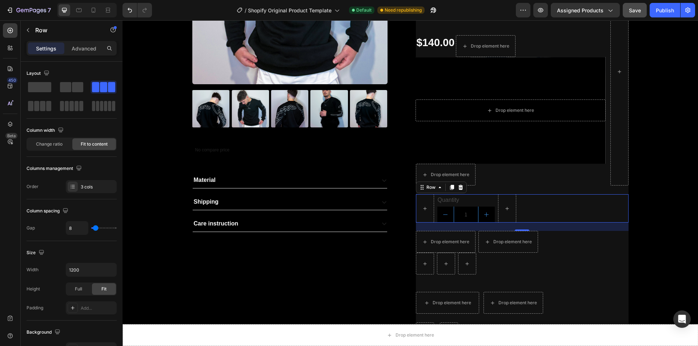
scroll to position [175, 0]
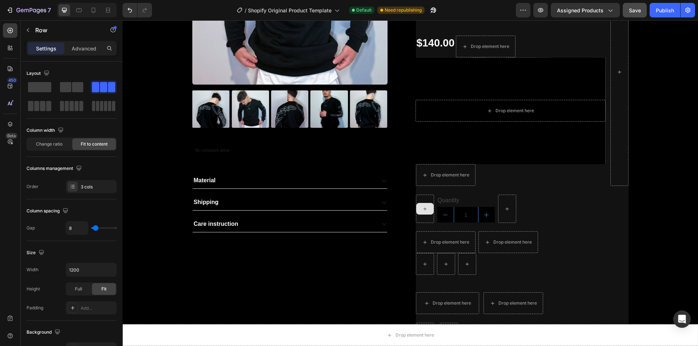
click at [422, 211] on icon at bounding box center [425, 209] width 6 height 6
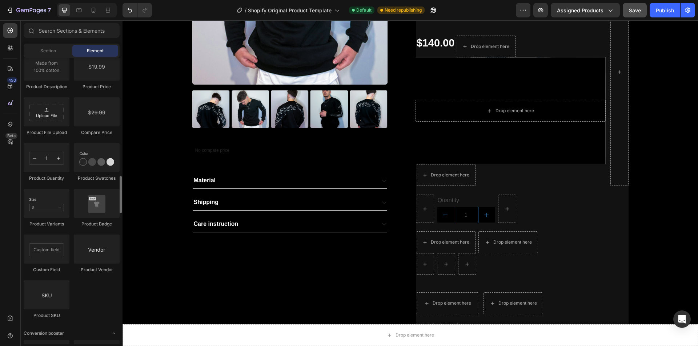
scroll to position [1188, 0]
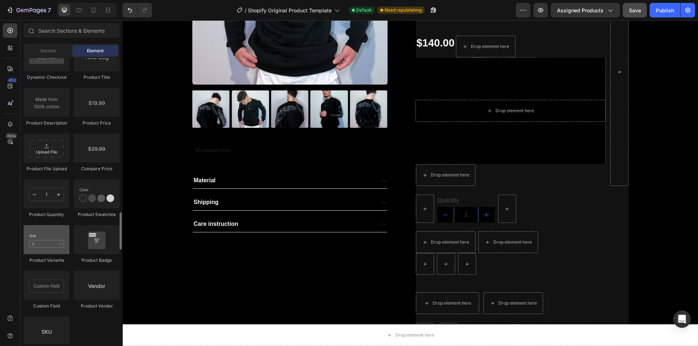
click at [64, 234] on div at bounding box center [47, 239] width 46 height 29
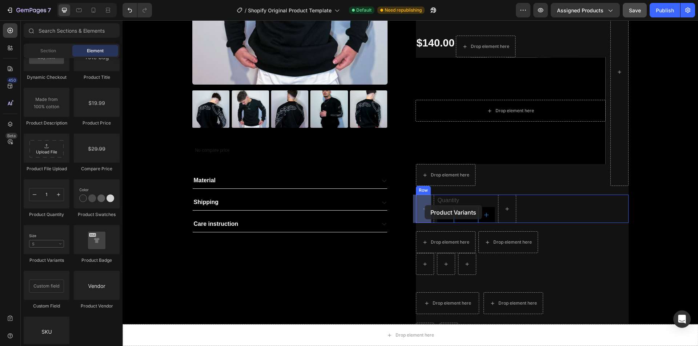
drag, startPoint x: 172, startPoint y: 263, endPoint x: 424, endPoint y: 205, distance: 259.5
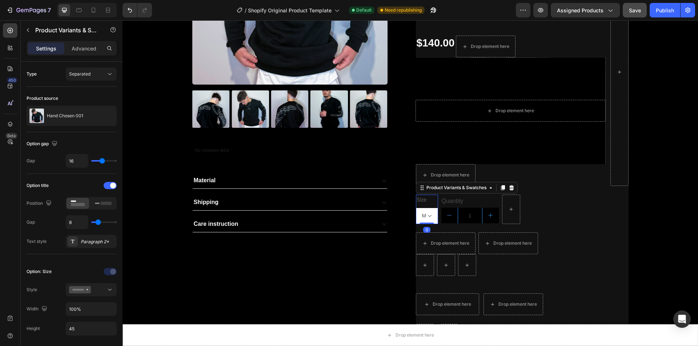
click at [427, 216] on select "S M L XS XL" at bounding box center [427, 216] width 22 height 16
click at [416, 208] on select "S M L XS XL" at bounding box center [427, 216] width 22 height 16
select select "S"
click at [419, 212] on select "S M L XS XL" at bounding box center [427, 216] width 22 height 16
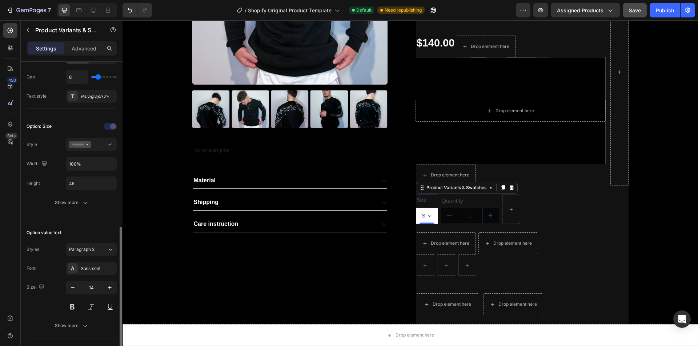
scroll to position [254, 0]
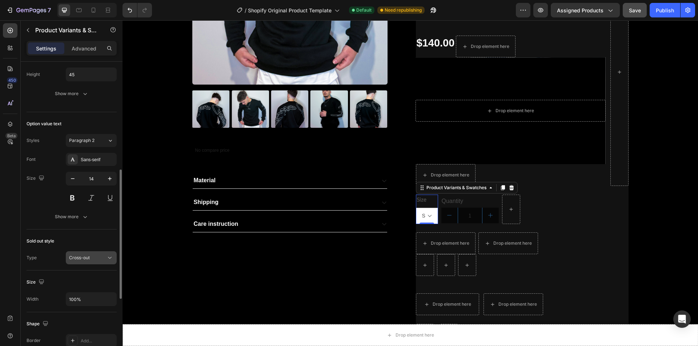
click at [90, 258] on div "Cross-out" at bounding box center [87, 258] width 37 height 7
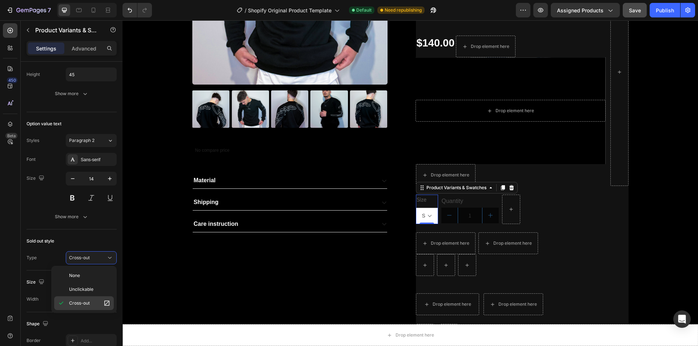
click at [90, 300] on p "Cross-out" at bounding box center [89, 303] width 41 height 7
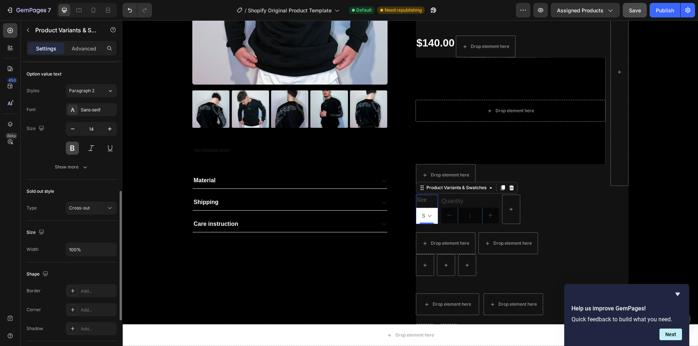
scroll to position [268, 0]
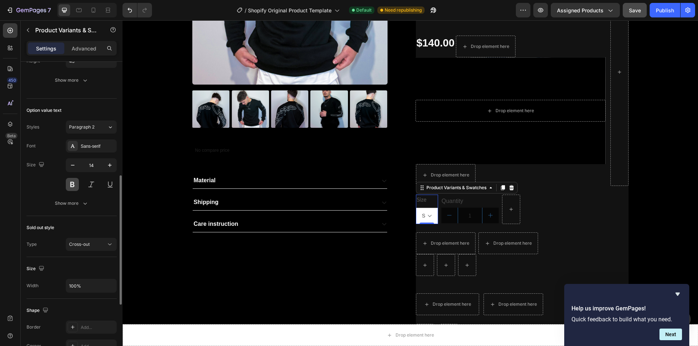
click at [74, 184] on button at bounding box center [72, 184] width 13 height 13
click at [75, 198] on button "Show more" at bounding box center [72, 203] width 90 height 13
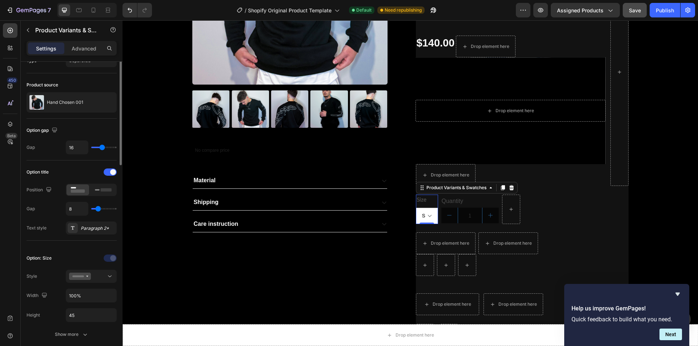
scroll to position [0, 0]
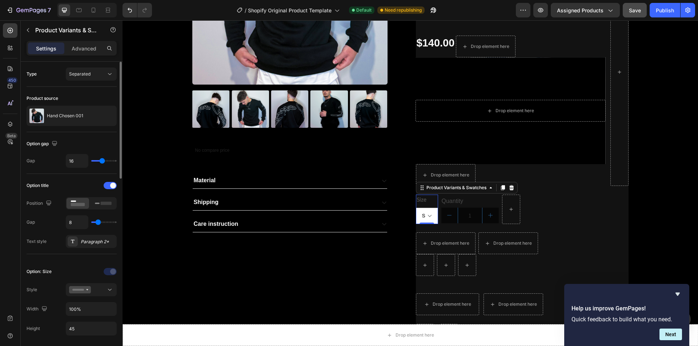
click at [39, 76] on div "Type Separated" at bounding box center [72, 74] width 90 height 13
click at [94, 77] on div "Separated" at bounding box center [91, 74] width 44 height 7
click at [86, 104] on span "Combine" at bounding box center [78, 105] width 19 height 7
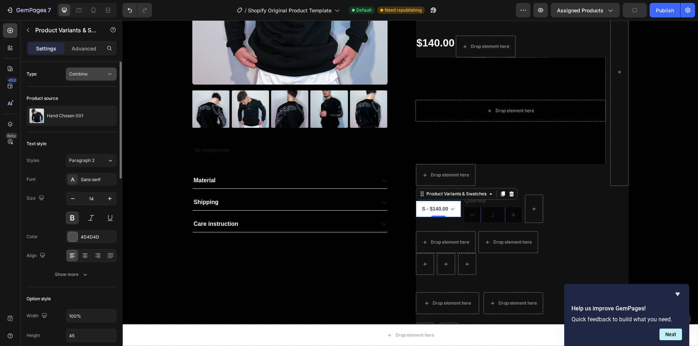
click at [98, 76] on div "Combine" at bounding box center [87, 74] width 37 height 7
click at [88, 91] on span "Separated" at bounding box center [79, 92] width 21 height 7
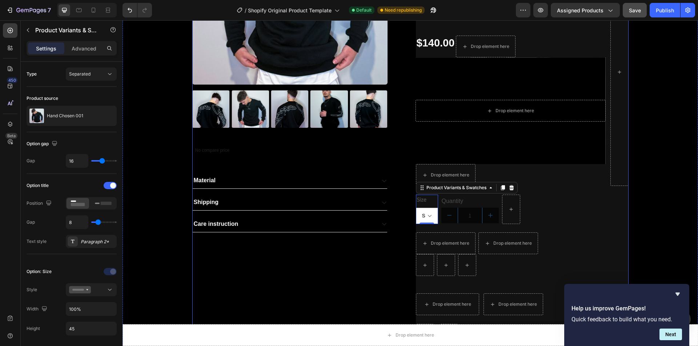
click at [351, 281] on div "Product Images No compare price Product Price Material Shipping Care instructio…" at bounding box center [298, 118] width 213 height 456
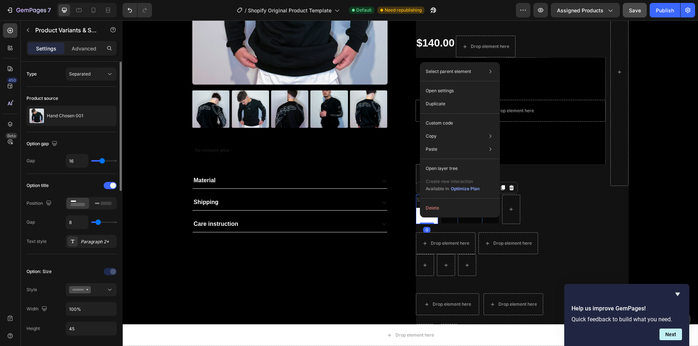
click at [49, 178] on div "Option title Position Gap 8 Text style Paragraph 2*" at bounding box center [72, 214] width 90 height 80
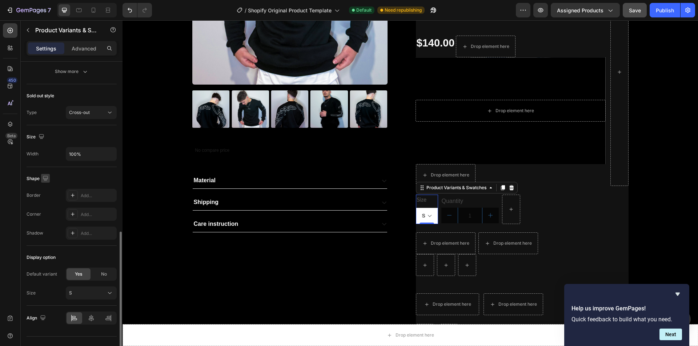
scroll to position [413, 0]
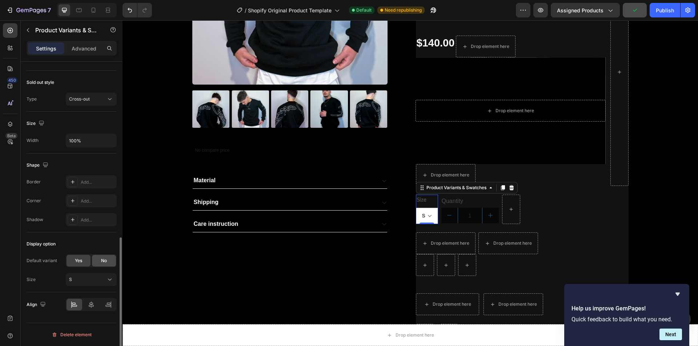
click at [102, 261] on span "No" at bounding box center [104, 261] width 6 height 7
click at [82, 262] on span "Yes" at bounding box center [78, 261] width 7 height 7
select select "S"
click at [87, 281] on div "S" at bounding box center [87, 280] width 36 height 7
click at [88, 254] on div "XS" at bounding box center [85, 249] width 58 height 13
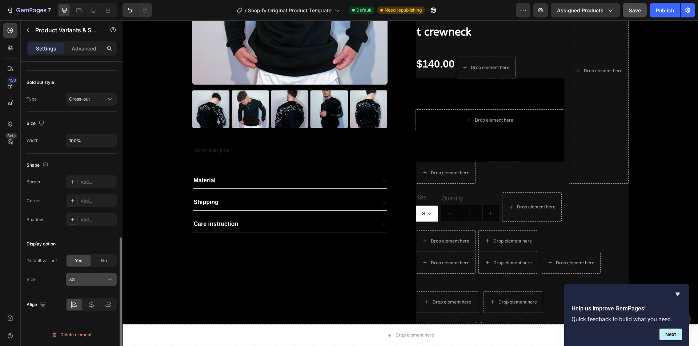
click at [97, 283] on div "XS" at bounding box center [87, 280] width 36 height 7
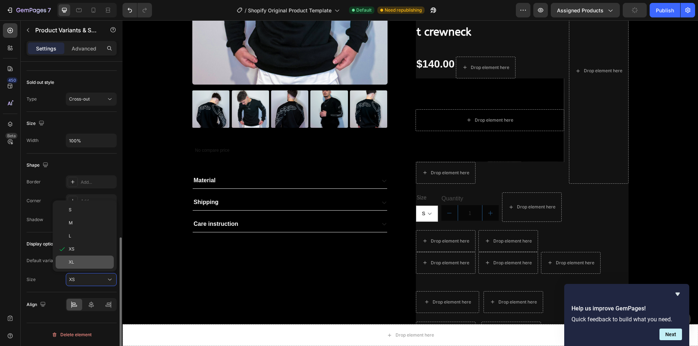
click at [82, 264] on div "XL" at bounding box center [90, 262] width 42 height 7
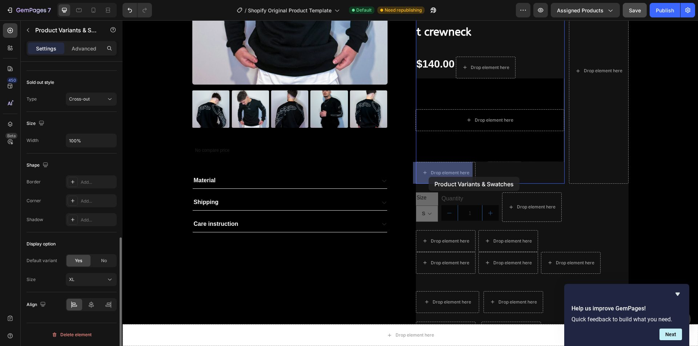
drag, startPoint x: 418, startPoint y: 215, endPoint x: 428, endPoint y: 177, distance: 39.7
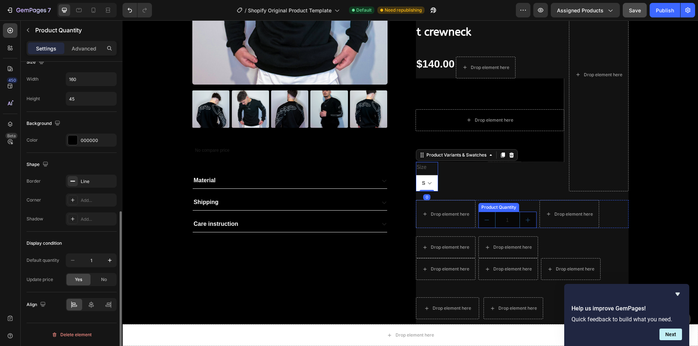
scroll to position [0, 0]
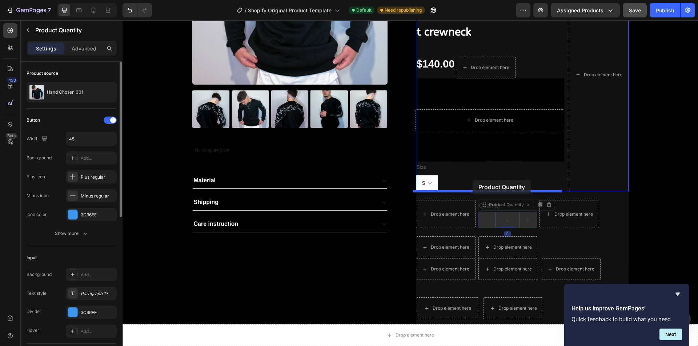
drag, startPoint x: 499, startPoint y: 217, endPoint x: 469, endPoint y: 180, distance: 47.8
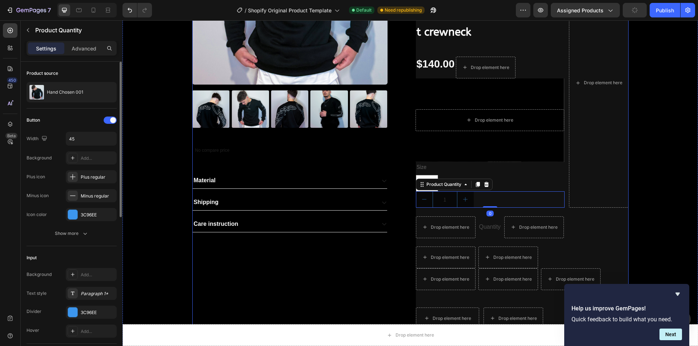
click at [393, 267] on div "Product Images No compare price Product Price Material Shipping Care instructio…" at bounding box center [298, 125] width 213 height 471
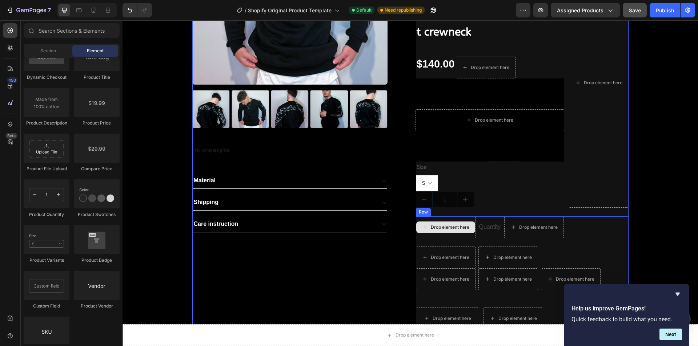
click at [452, 230] on div "Drop element here" at bounding box center [450, 228] width 39 height 6
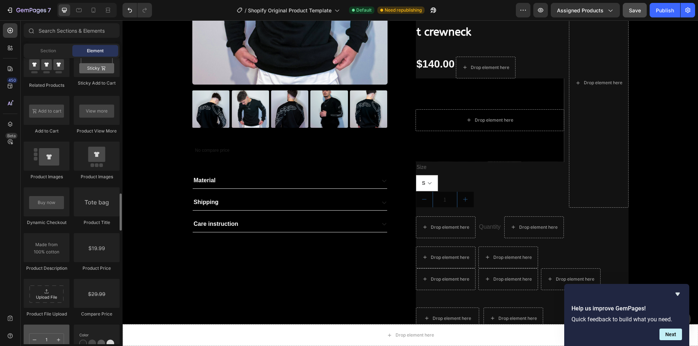
scroll to position [1007, 0]
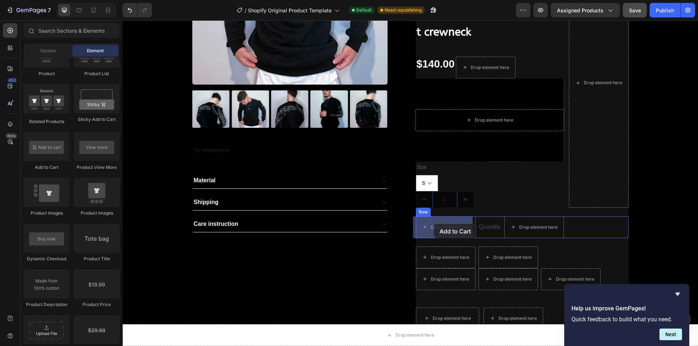
drag, startPoint x: 169, startPoint y: 174, endPoint x: 434, endPoint y: 224, distance: 269.4
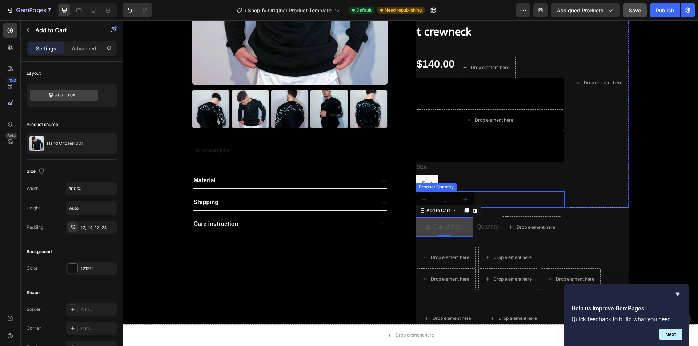
click at [426, 187] on div "Product Quantity" at bounding box center [436, 187] width 38 height 7
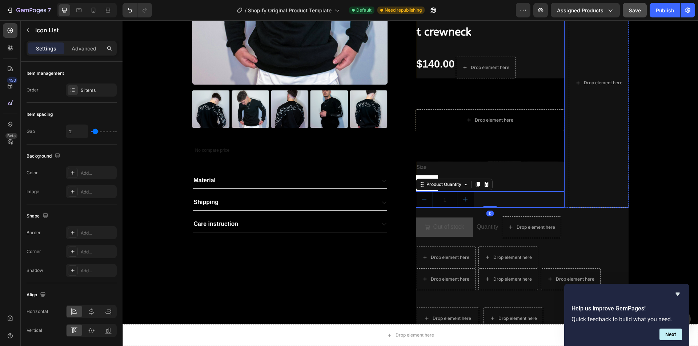
click at [470, 170] on div "HAND CHOSEN Establishment crewneck Text Block Drop element here Row $140.00 Pro…" at bounding box center [490, 74] width 149 height 233
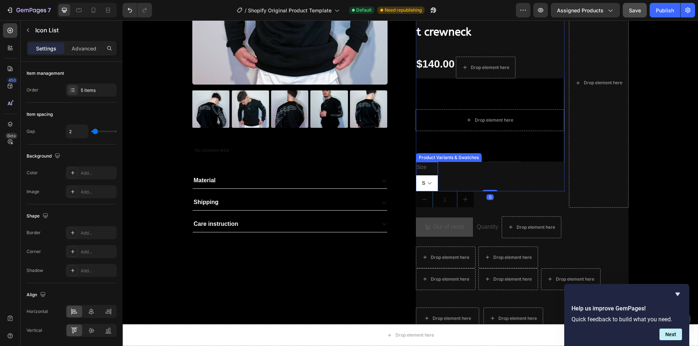
click at [417, 183] on select "S M L XS XL" at bounding box center [427, 183] width 22 height 16
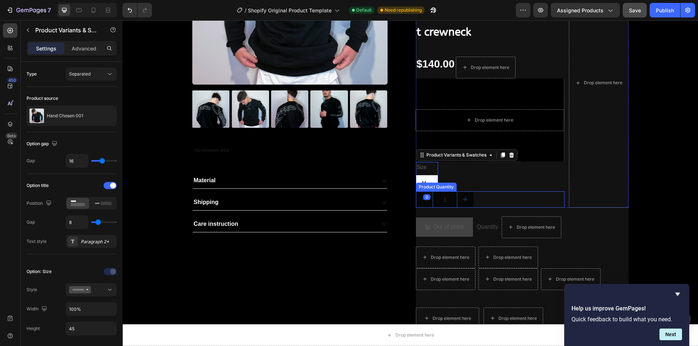
click at [416, 175] on select "S M L XS XL" at bounding box center [427, 183] width 22 height 16
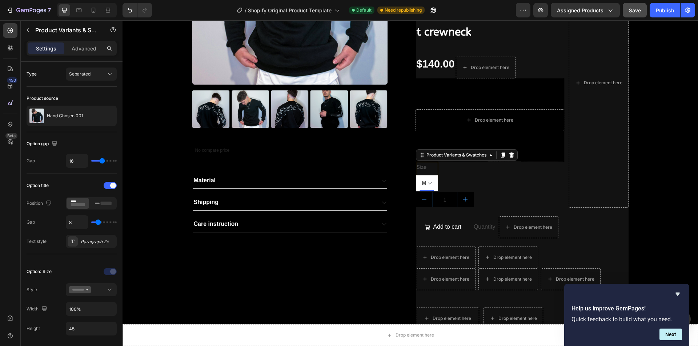
click at [428, 181] on select "S M L XS XL" at bounding box center [427, 183] width 22 height 16
click at [416, 175] on select "S M L XS XL" at bounding box center [427, 183] width 22 height 16
click at [424, 181] on select "S M L XS XL" at bounding box center [427, 183] width 22 height 16
click at [416, 175] on select "S M L XS XL" at bounding box center [427, 183] width 22 height 16
click at [427, 181] on select "S M L XS XL" at bounding box center [427, 183] width 22 height 16
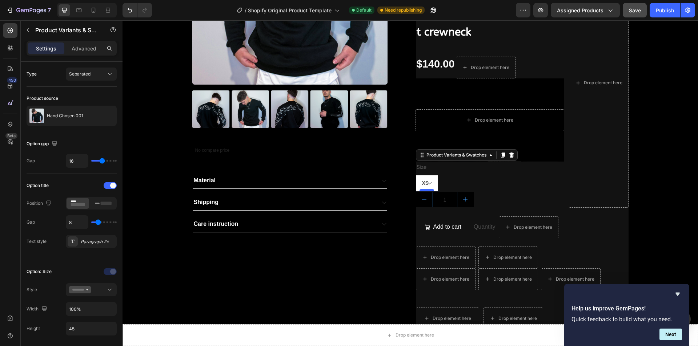
click at [416, 175] on select "S M L XS XL" at bounding box center [427, 183] width 22 height 16
select select "XS"
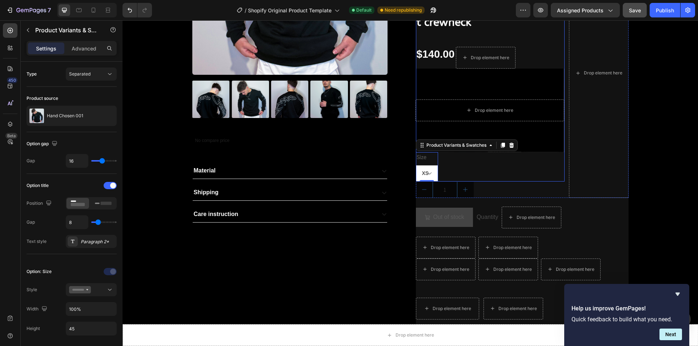
scroll to position [175, 0]
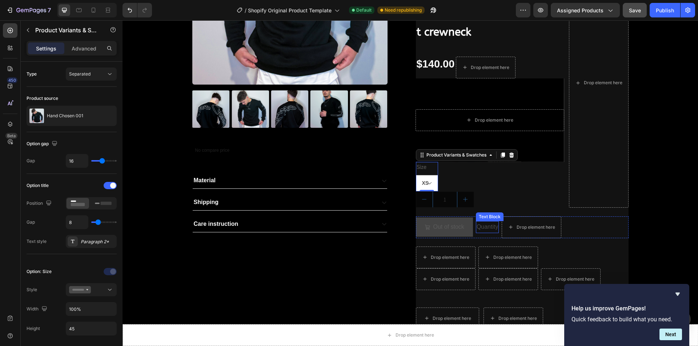
click at [485, 228] on div "Quantity" at bounding box center [487, 227] width 23 height 12
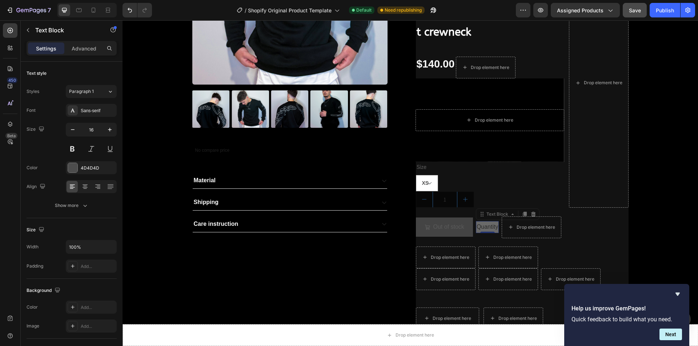
scroll to position [170, 0]
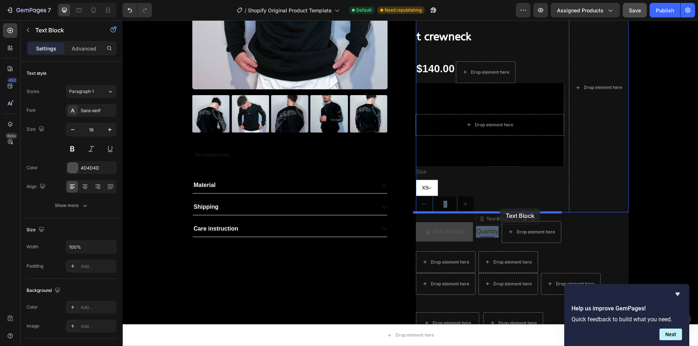
drag, startPoint x: 483, startPoint y: 225, endPoint x: 500, endPoint y: 209, distance: 23.4
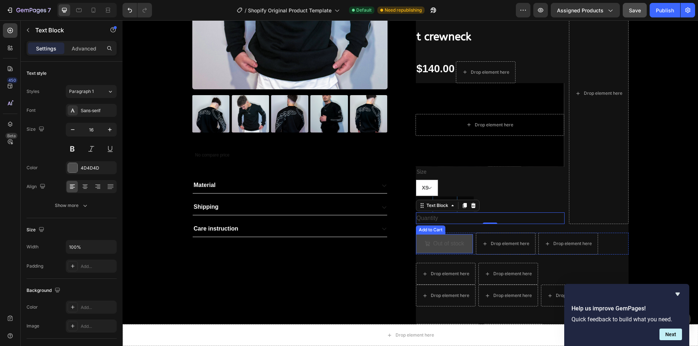
click at [380, 241] on div "Product Images No compare price Product Price Material Shipping Care instructio…" at bounding box center [298, 135] width 213 height 482
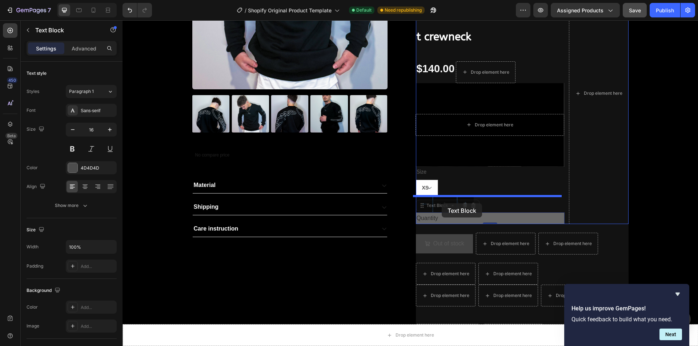
drag, startPoint x: 426, startPoint y: 218, endPoint x: 442, endPoint y: 204, distance: 21.4
click at [442, 204] on div "Drop element here Sticky Product Images No compare price Product Price Material…" at bounding box center [409, 168] width 575 height 637
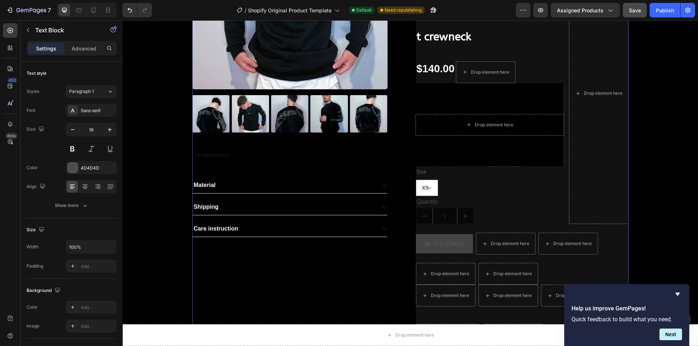
click at [377, 270] on div "Product Images No compare price Product Price Material Shipping Care instructio…" at bounding box center [298, 135] width 213 height 482
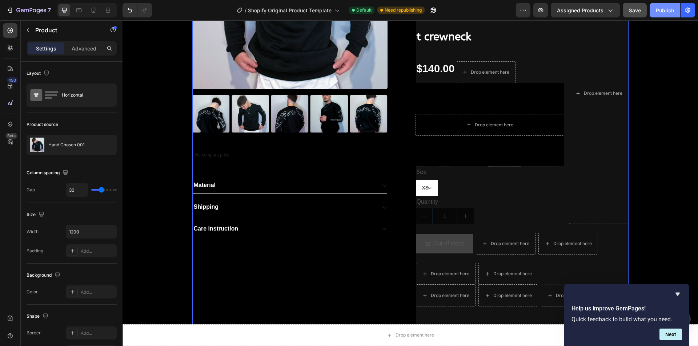
click at [665, 11] on div "Publish" at bounding box center [665, 11] width 18 height 8
click at [47, 30] on p "Product" at bounding box center [66, 30] width 62 height 9
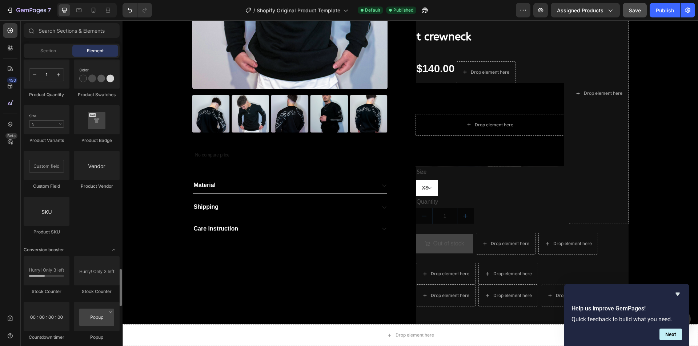
scroll to position [1345, 0]
